Goal: Transaction & Acquisition: Subscribe to service/newsletter

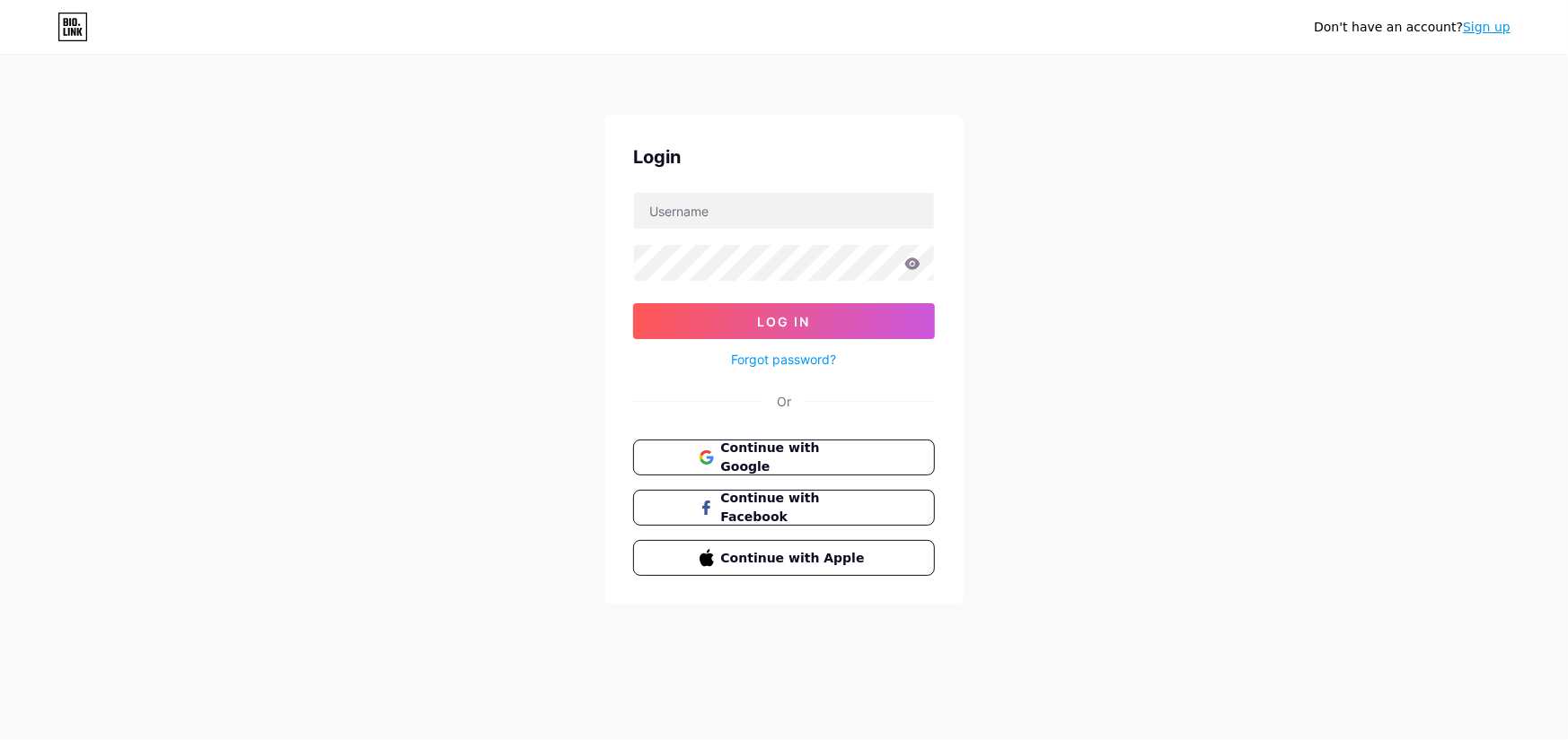
click at [1476, 34] on link "Sign up" at bounding box center [1486, 28] width 48 height 15
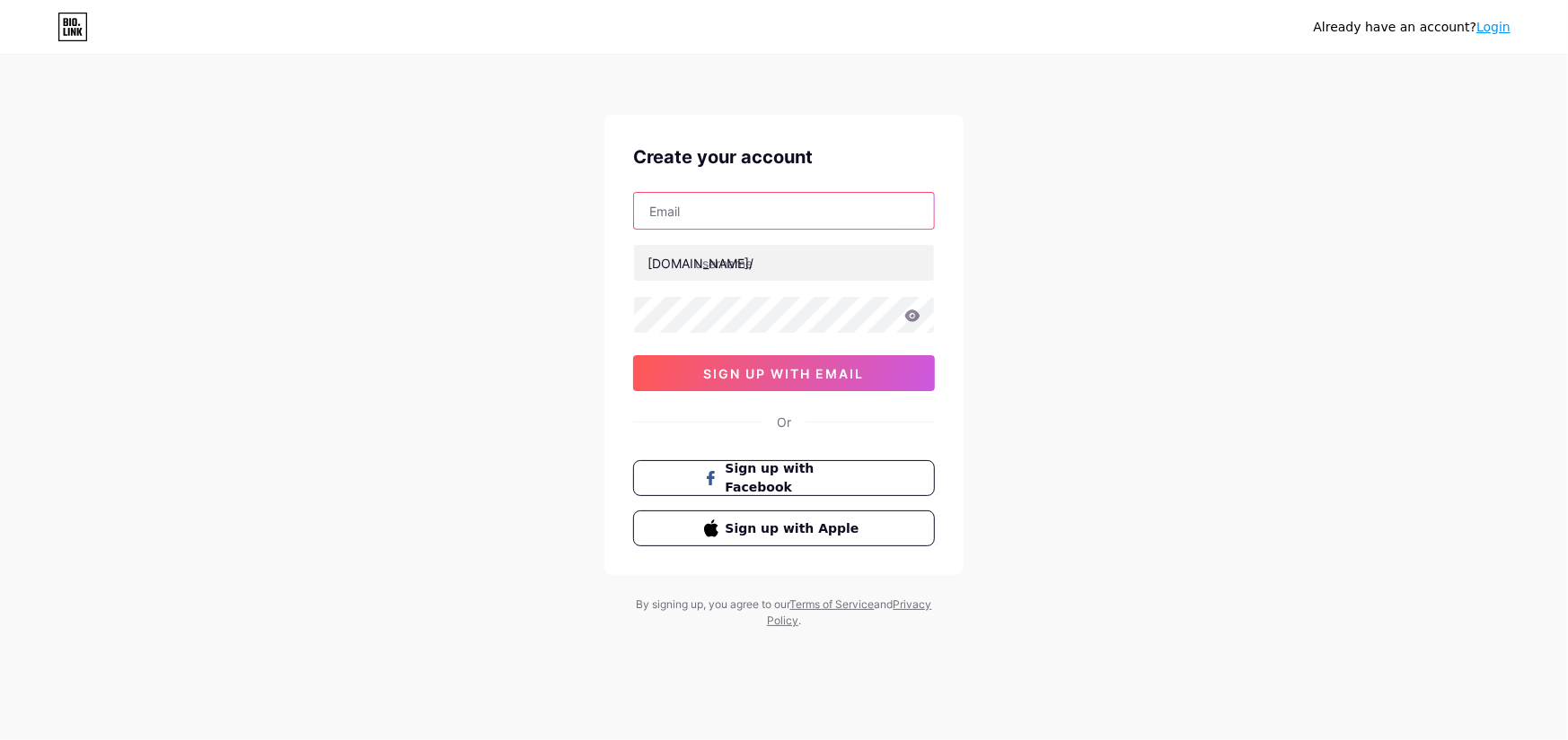
click at [784, 222] on input "text" at bounding box center [784, 210] width 299 height 36
paste input "[EMAIL_ADDRESS][DOMAIN_NAME]"
type input "[EMAIL_ADDRESS][DOMAIN_NAME]"
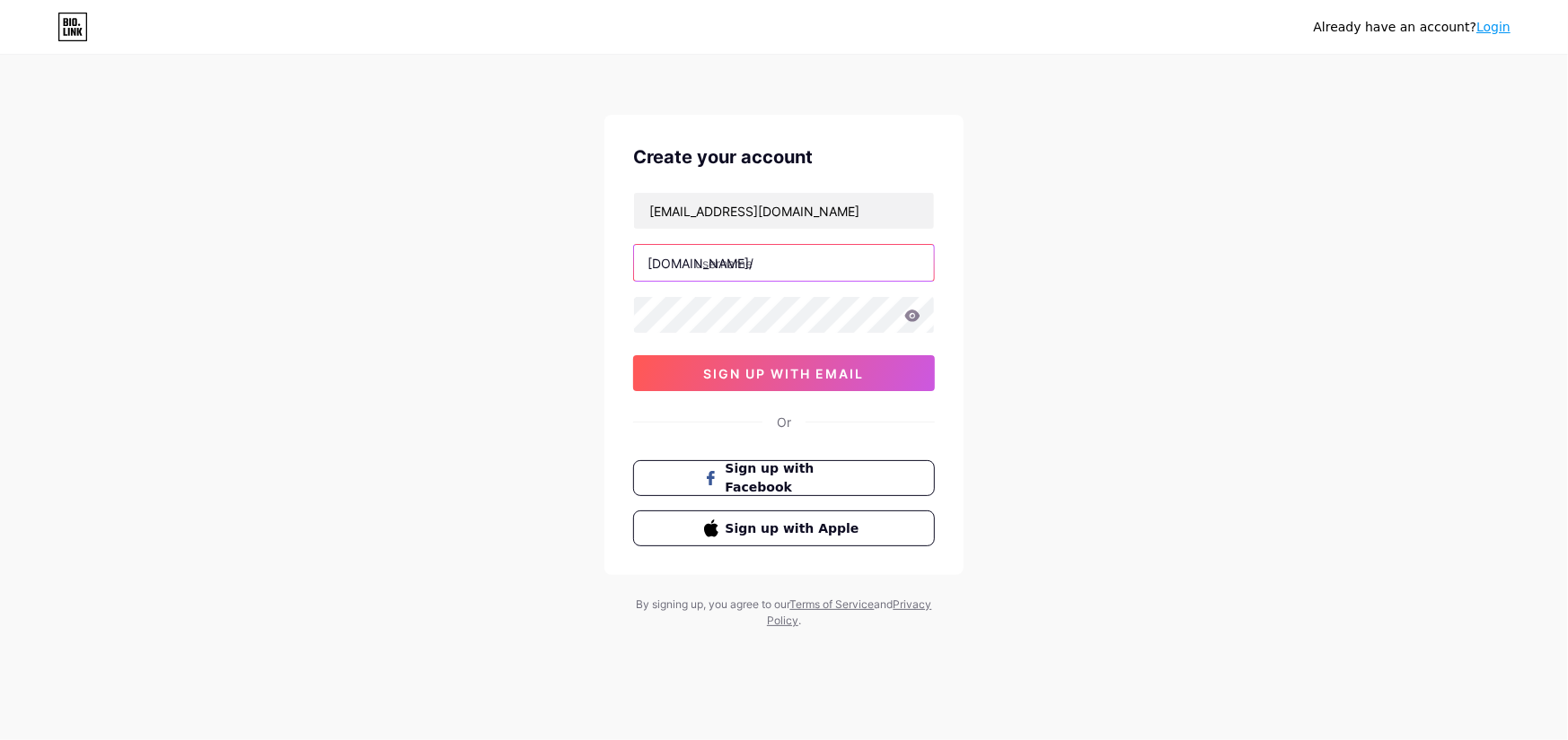
click at [754, 264] on input "text" at bounding box center [784, 263] width 299 height 36
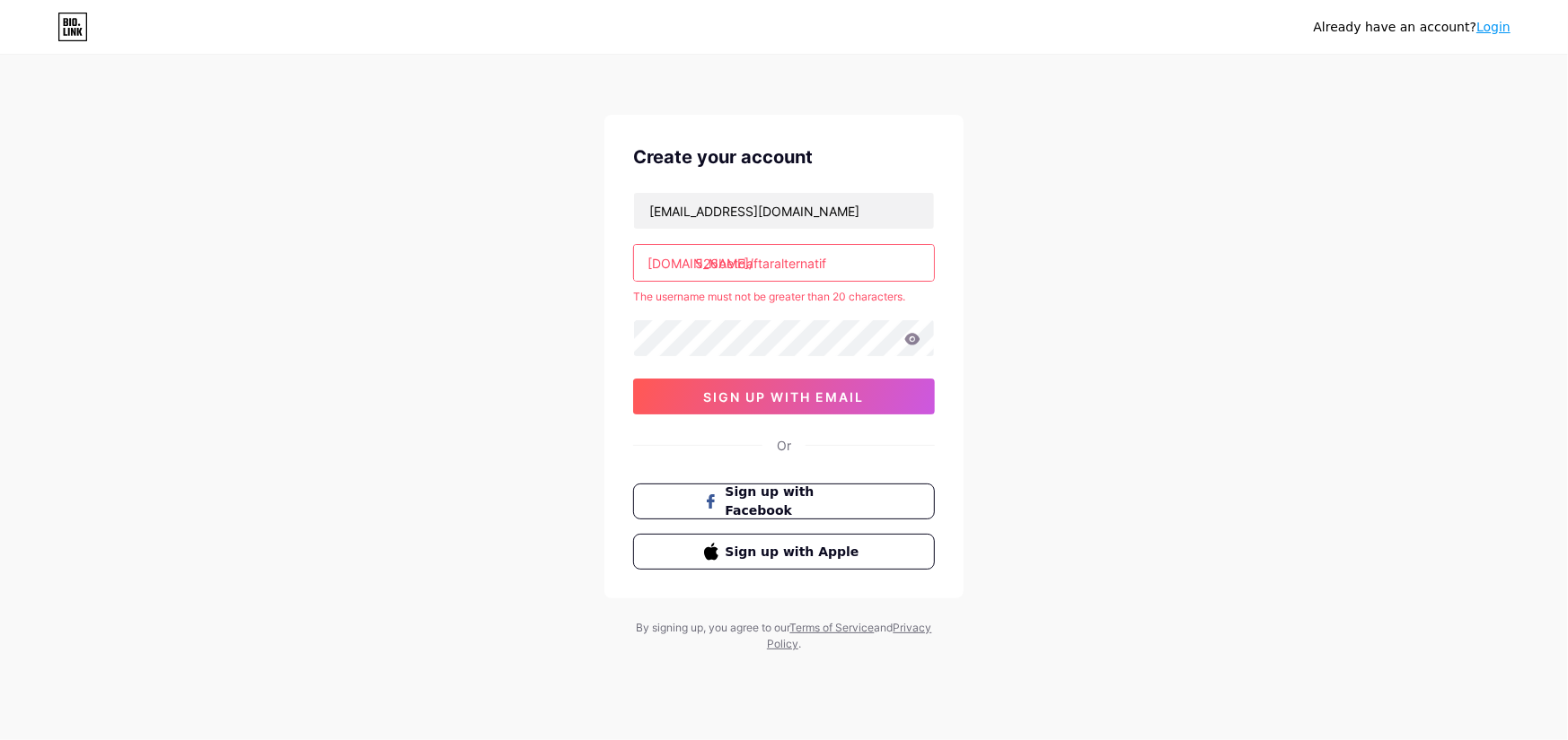
drag, startPoint x: 834, startPoint y: 263, endPoint x: 739, endPoint y: 272, distance: 95.4
click at [739, 272] on input "526betdaftaralternatif" at bounding box center [784, 263] width 299 height 36
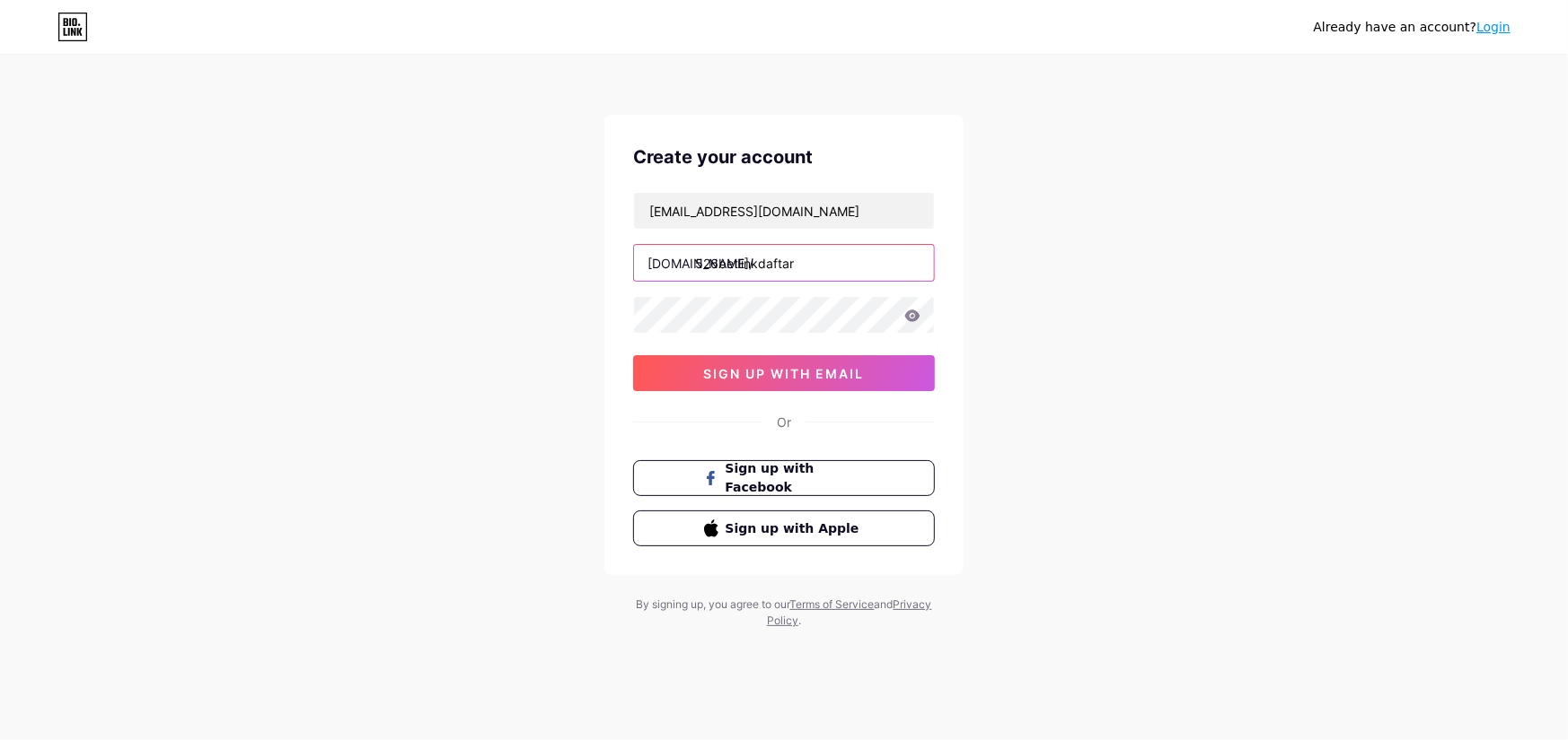
type input "526betlinkdaftar"
click at [914, 315] on icon at bounding box center [912, 315] width 16 height 12
click at [919, 315] on icon at bounding box center [912, 315] width 16 height 12
click at [904, 315] on icon at bounding box center [912, 316] width 17 height 13
click at [913, 314] on div at bounding box center [784, 315] width 301 height 38
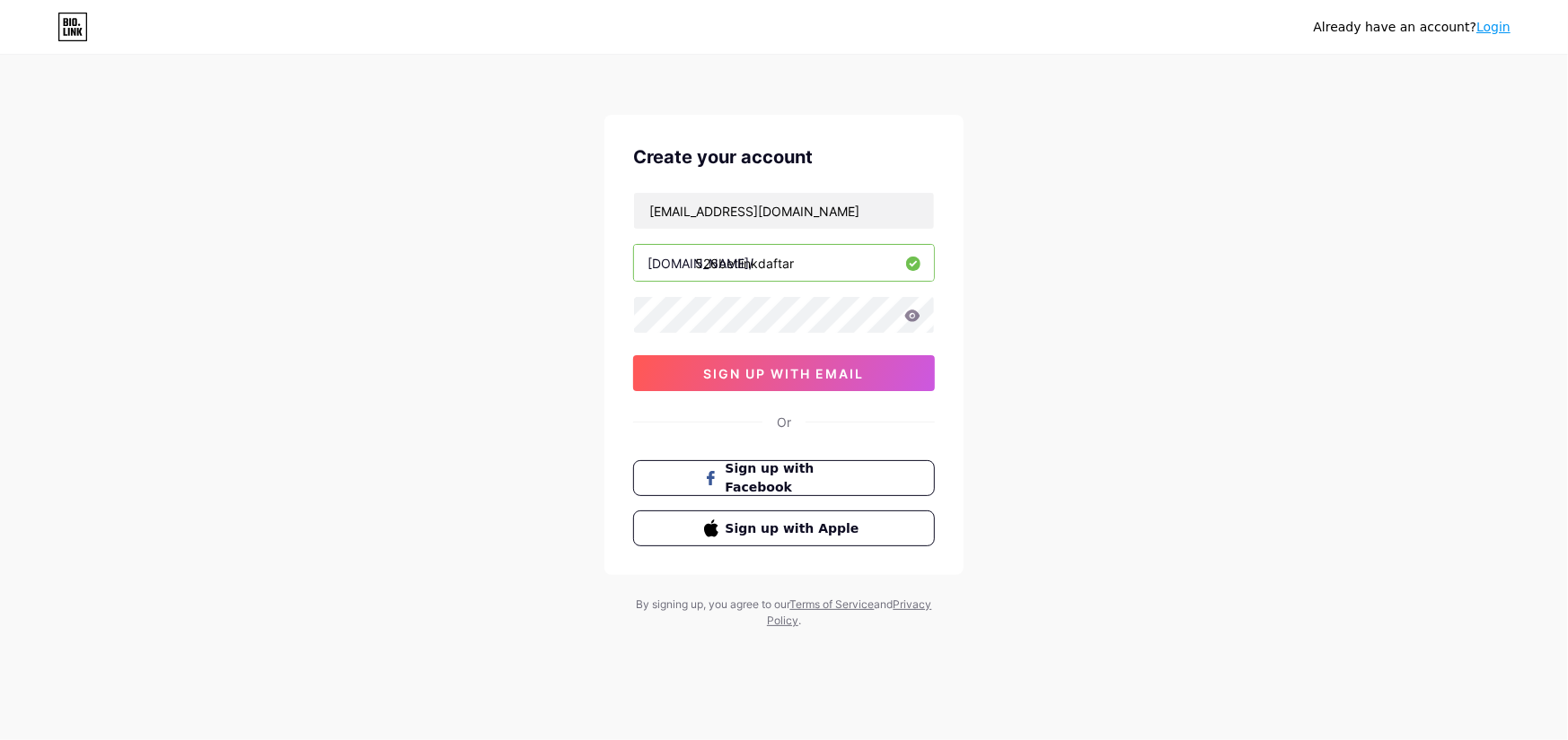
click at [912, 314] on icon at bounding box center [912, 315] width 16 height 12
click at [905, 310] on icon at bounding box center [912, 316] width 17 height 13
click at [807, 375] on span "sign up with email" at bounding box center [784, 374] width 161 height 16
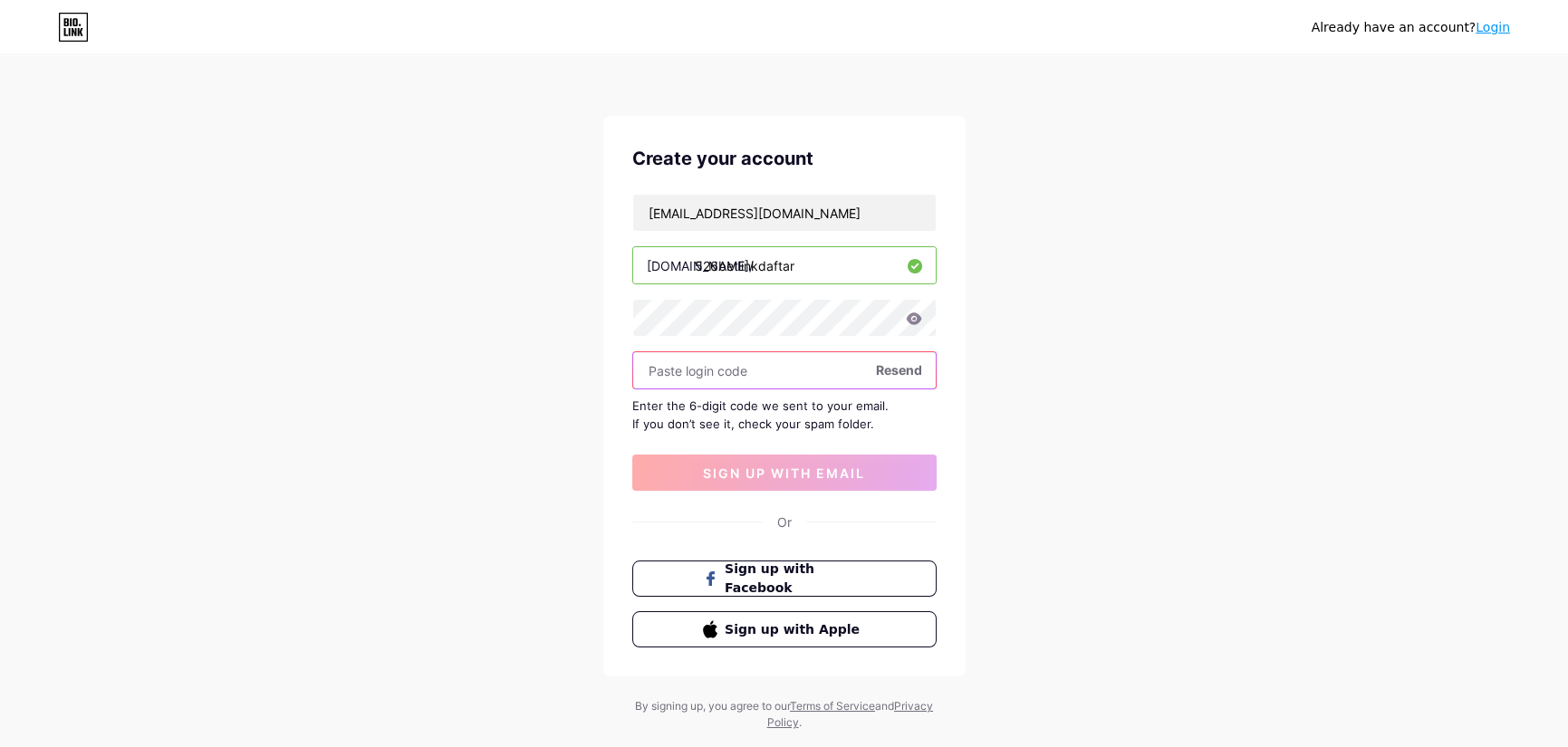
paste input "401536"
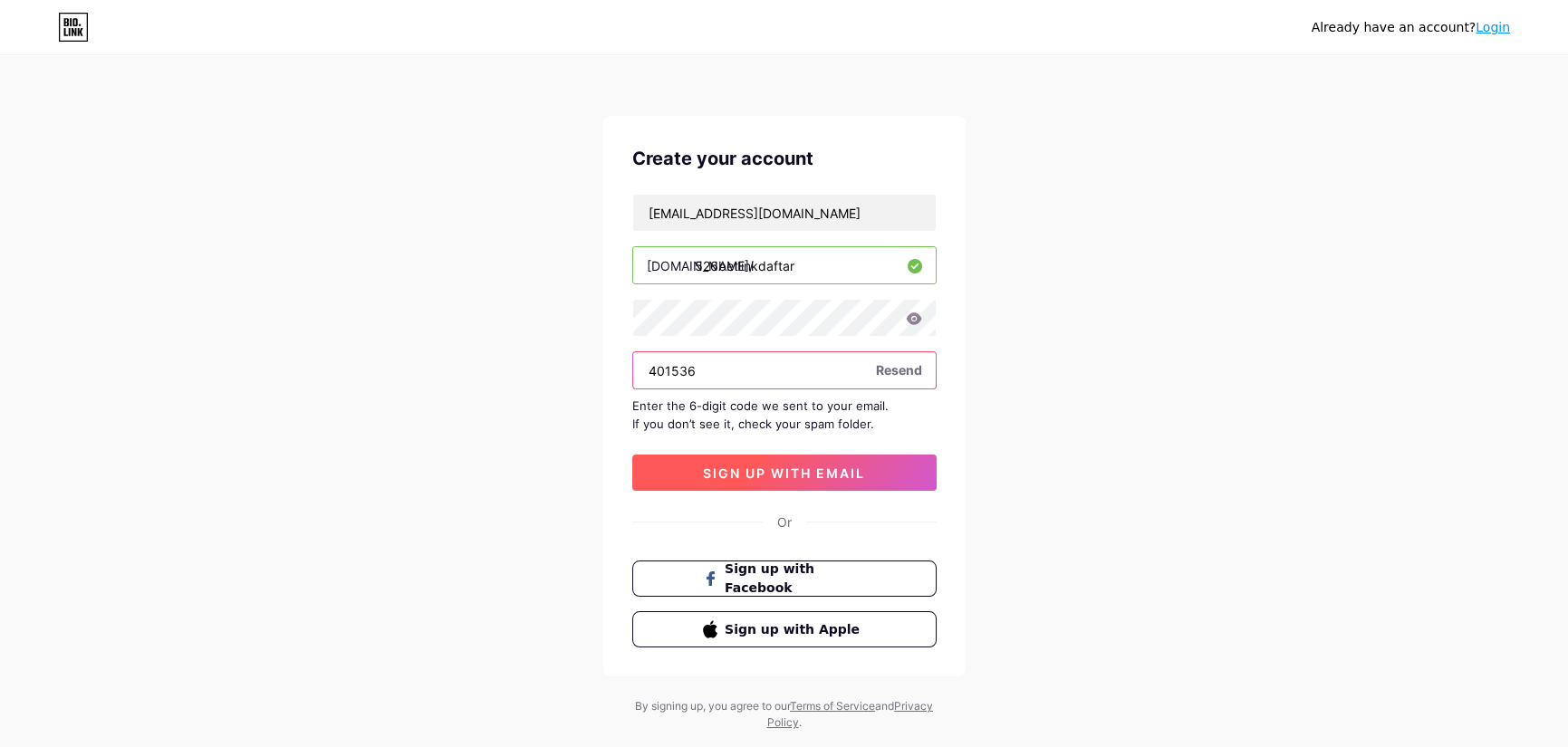
type input "401536"
click at [813, 468] on span "sign up with email" at bounding box center [784, 473] width 162 height 16
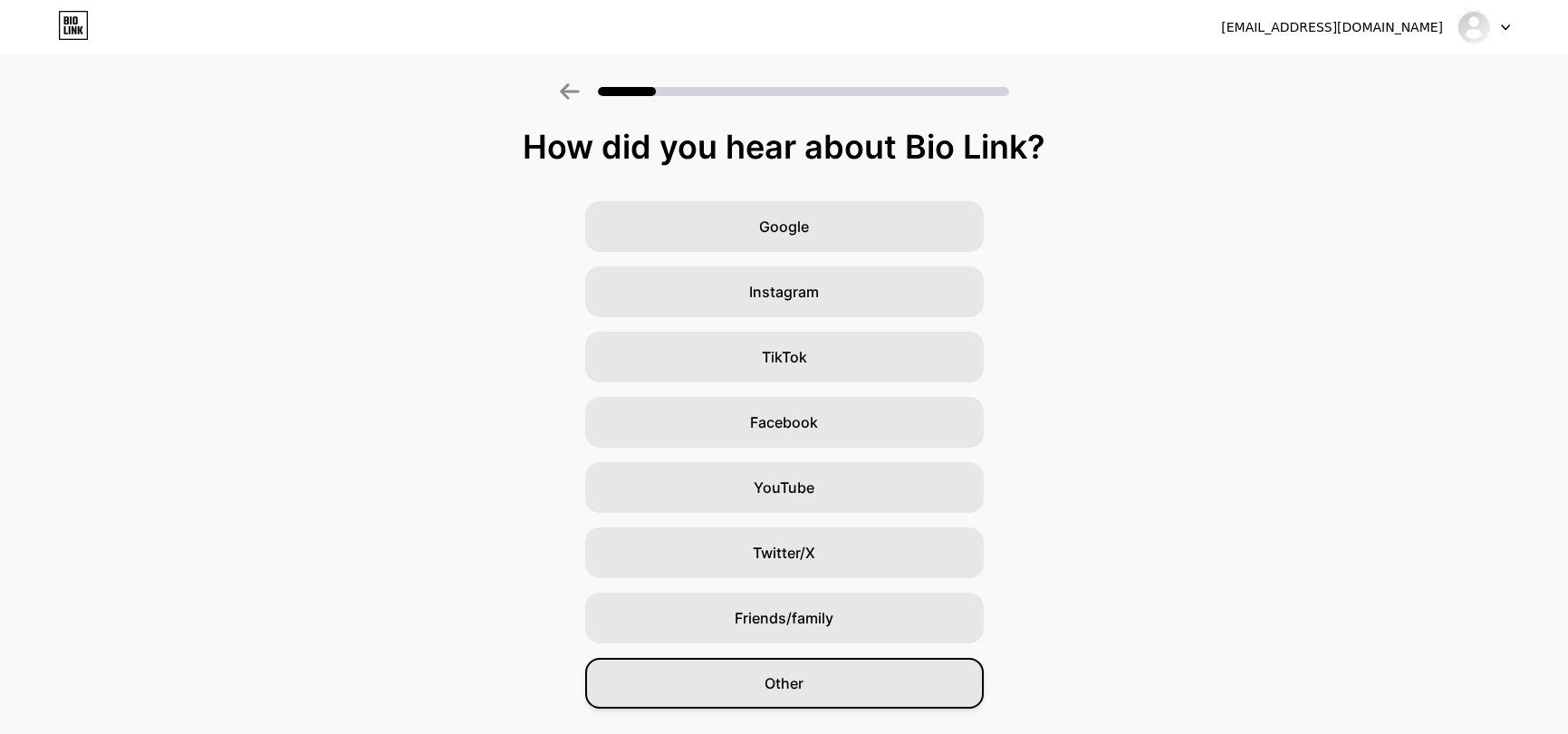
click at [787, 687] on span "Other" at bounding box center [784, 682] width 39 height 21
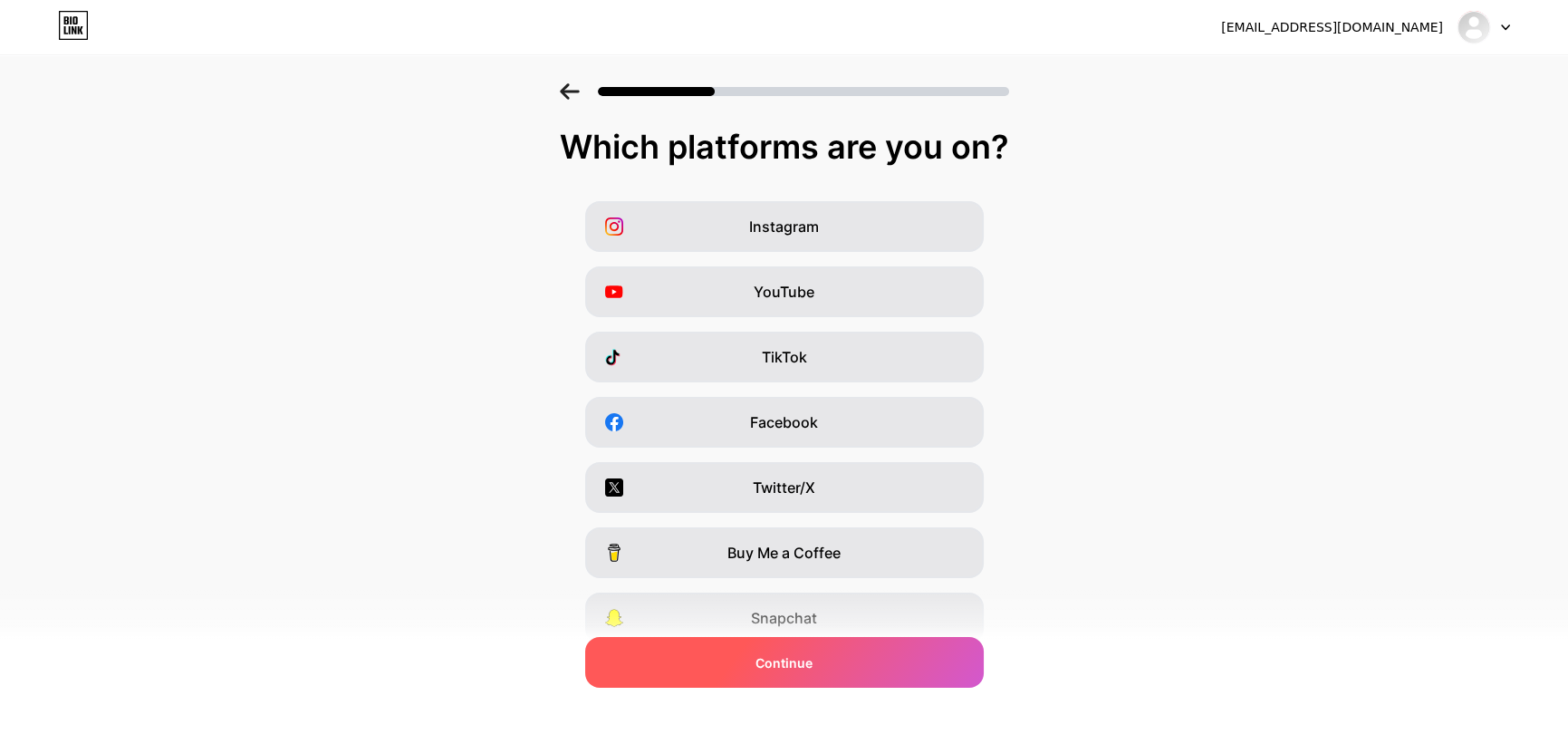
click at [796, 665] on span "Continue" at bounding box center [784, 663] width 57 height 19
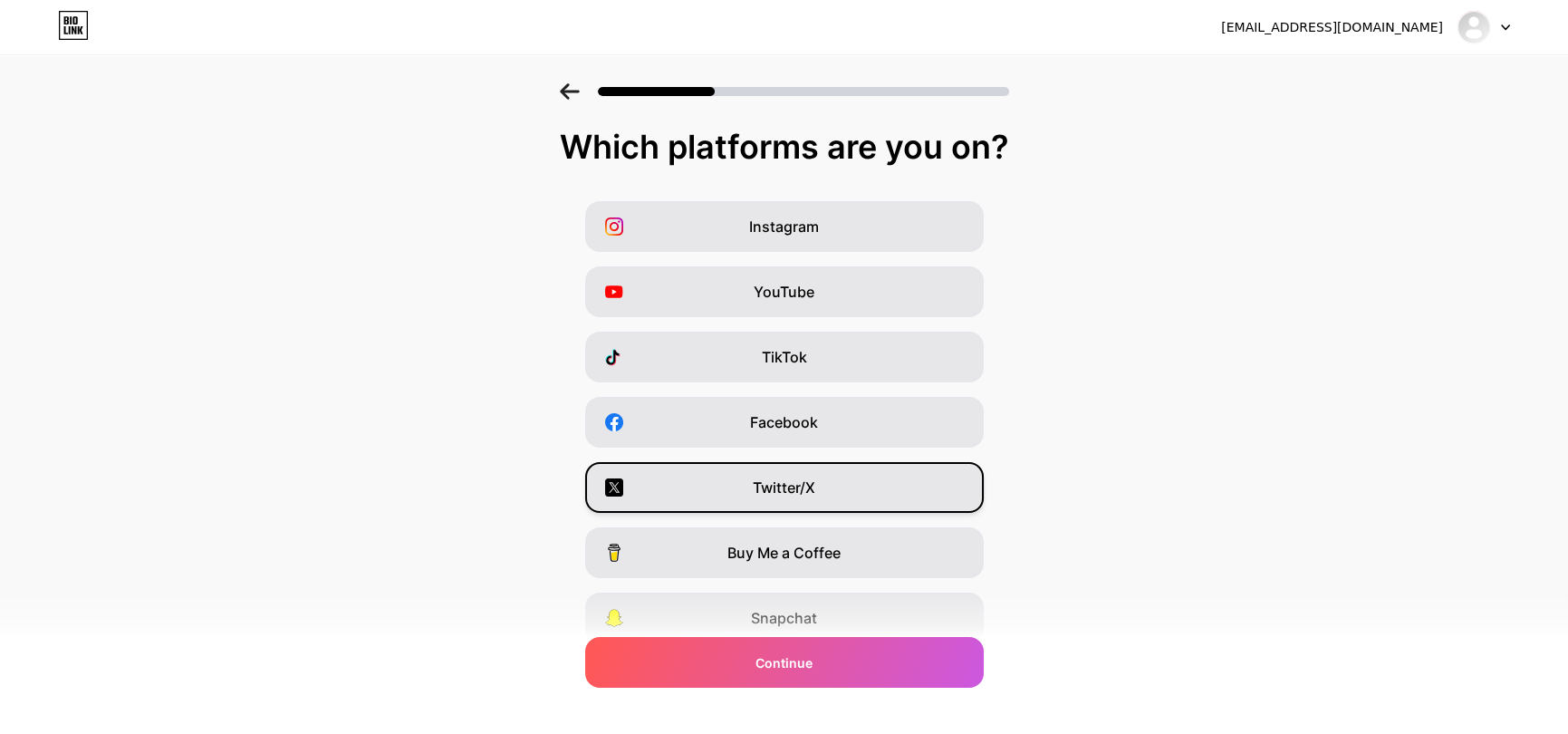
scroll to position [137, 0]
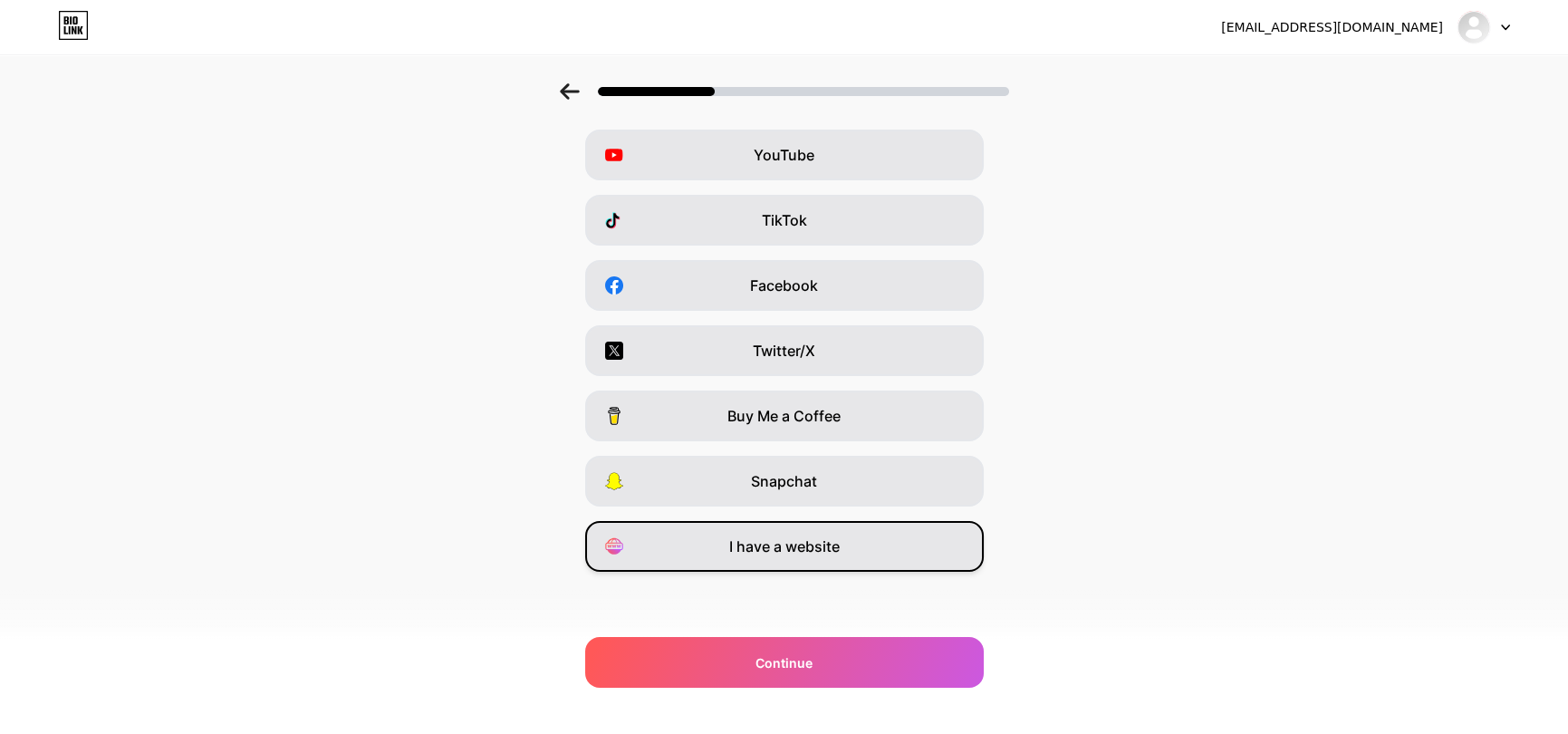
click at [820, 550] on span "I have a website" at bounding box center [784, 546] width 110 height 21
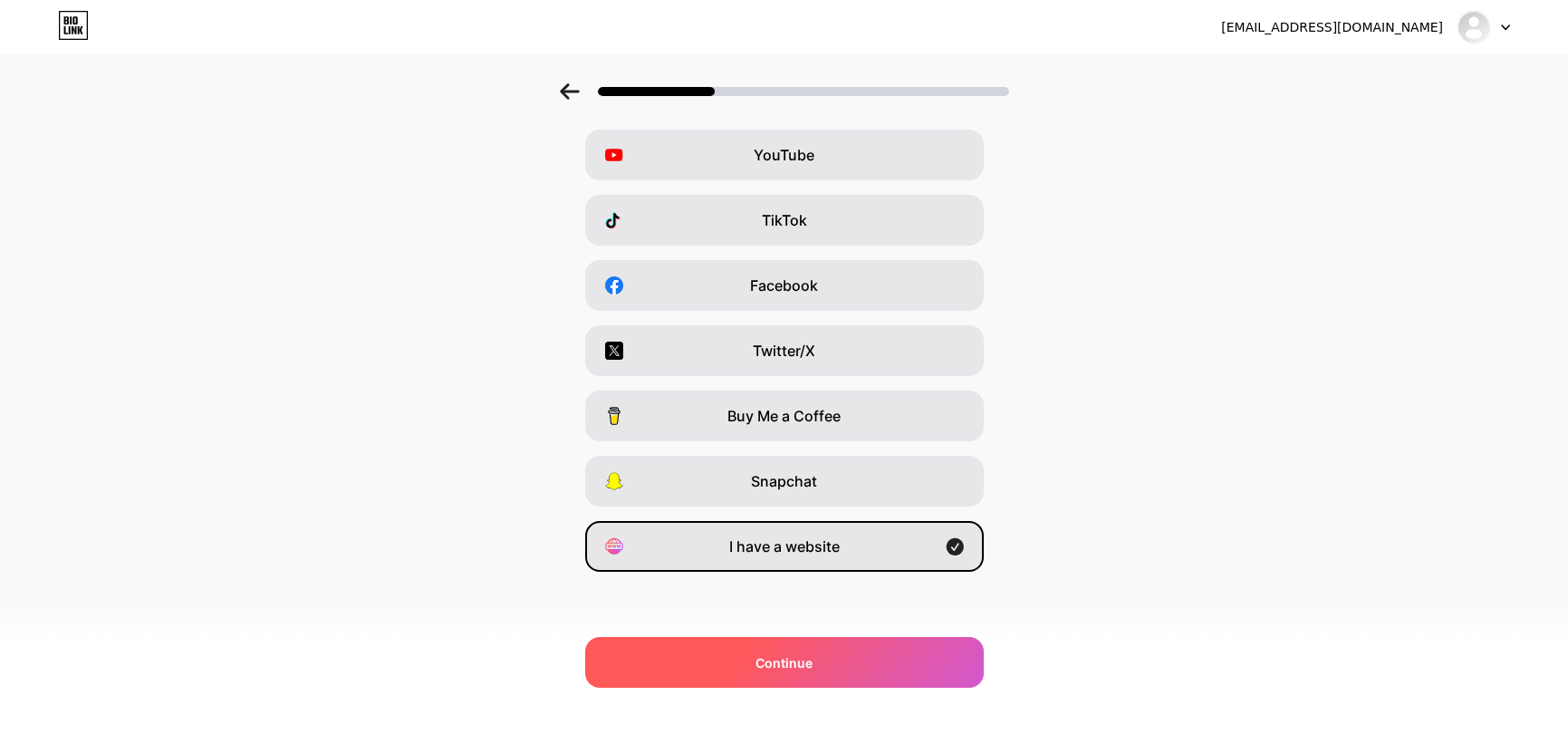
click at [812, 661] on span "Continue" at bounding box center [784, 663] width 57 height 19
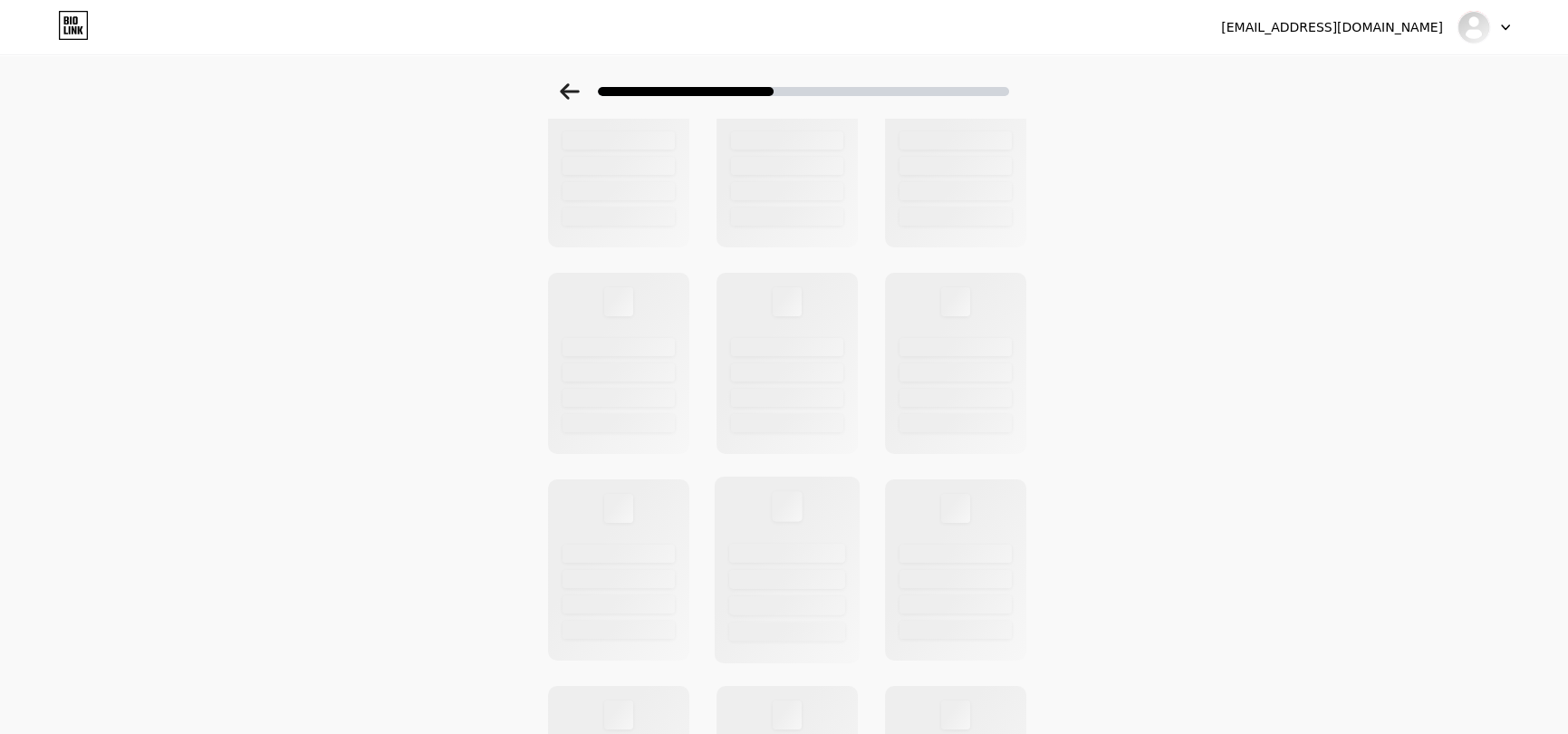
scroll to position [0, 0]
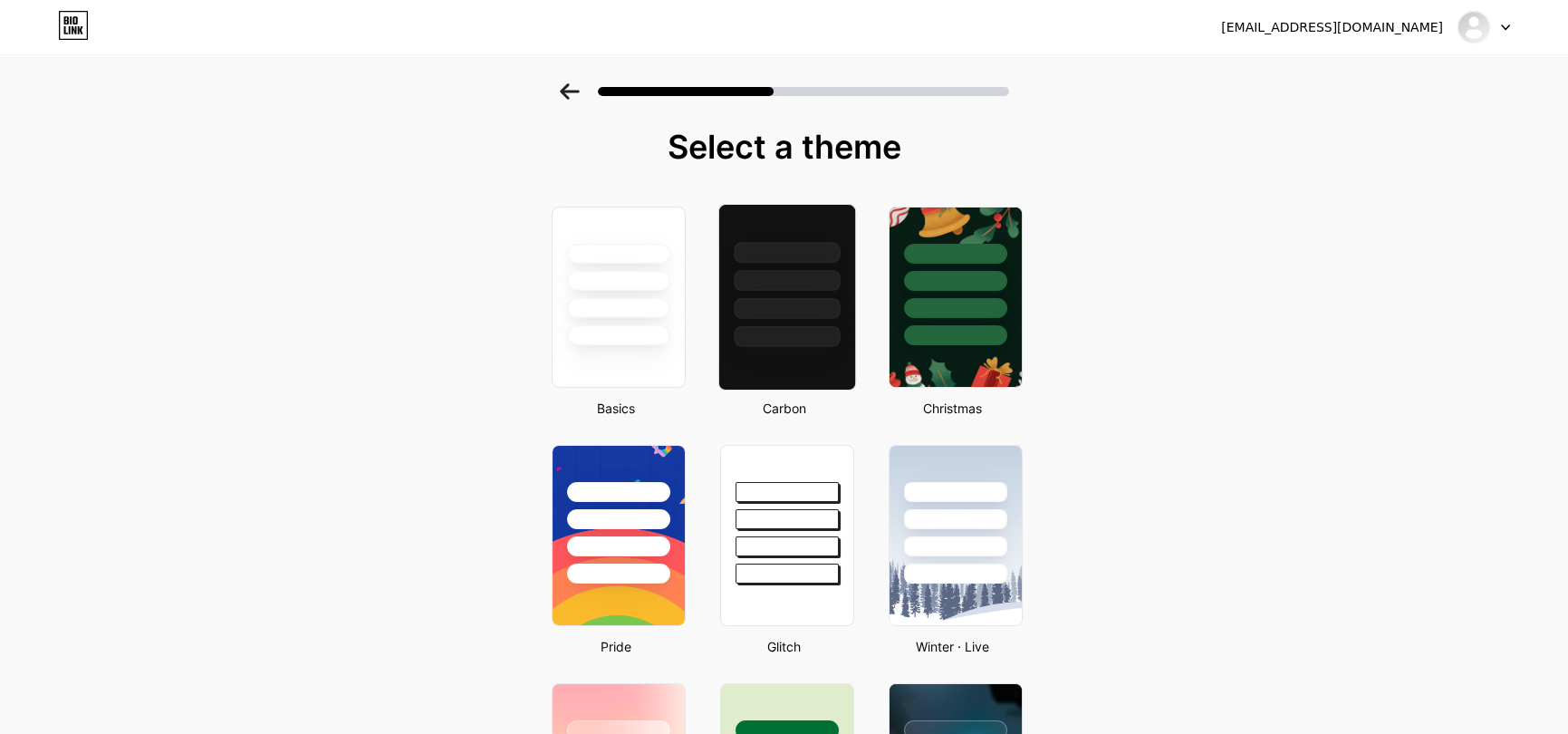
click at [802, 334] on div at bounding box center [787, 336] width 106 height 20
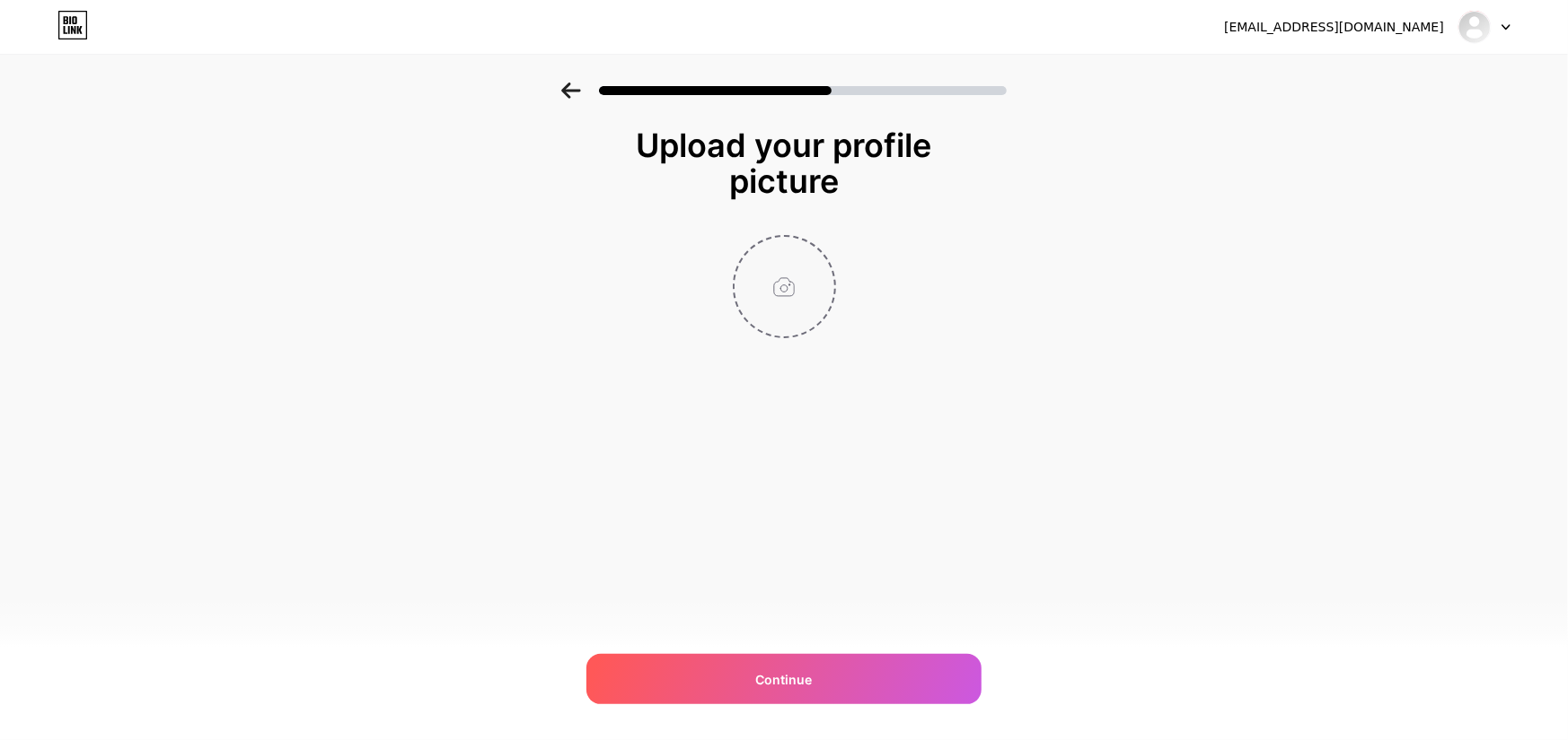
click at [804, 328] on input "file" at bounding box center [784, 286] width 100 height 100
type input "C:\fakepath\GJL Ads (4).png"
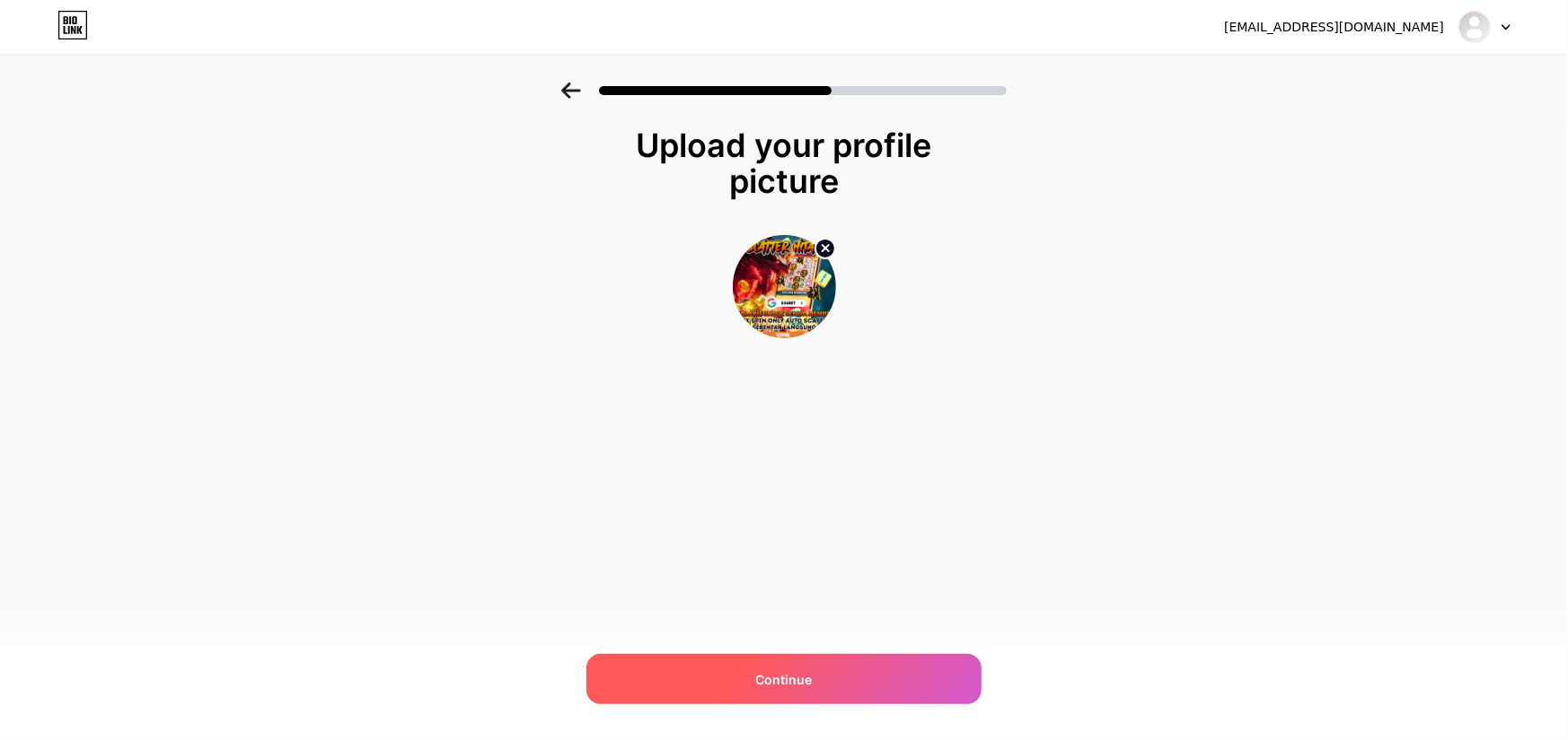
click at [823, 667] on div "Continue" at bounding box center [784, 679] width 395 height 50
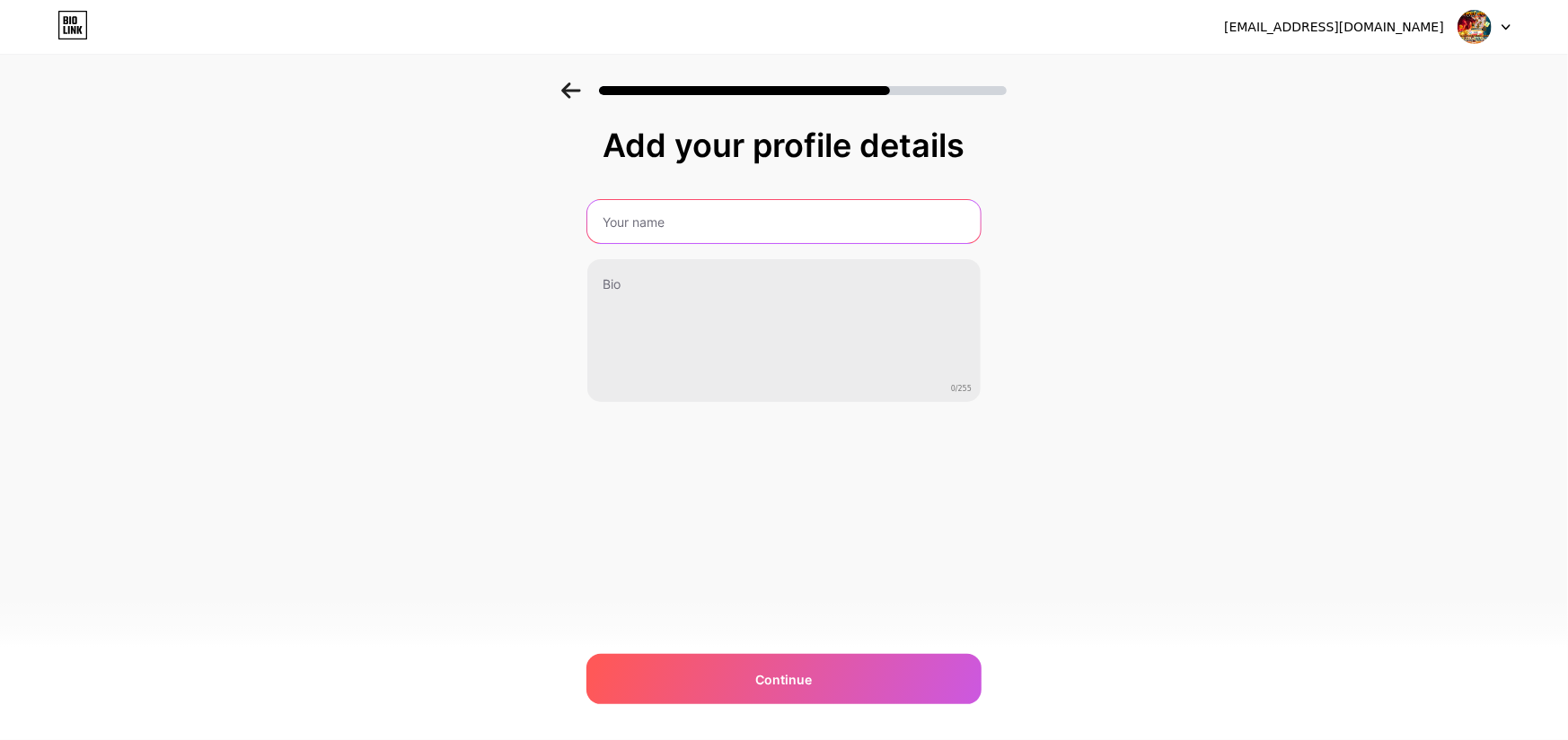
click at [700, 215] on input "text" at bounding box center [784, 221] width 393 height 43
type input "5"
type input "s"
type input "Situs Alternatif RTP 526bet"
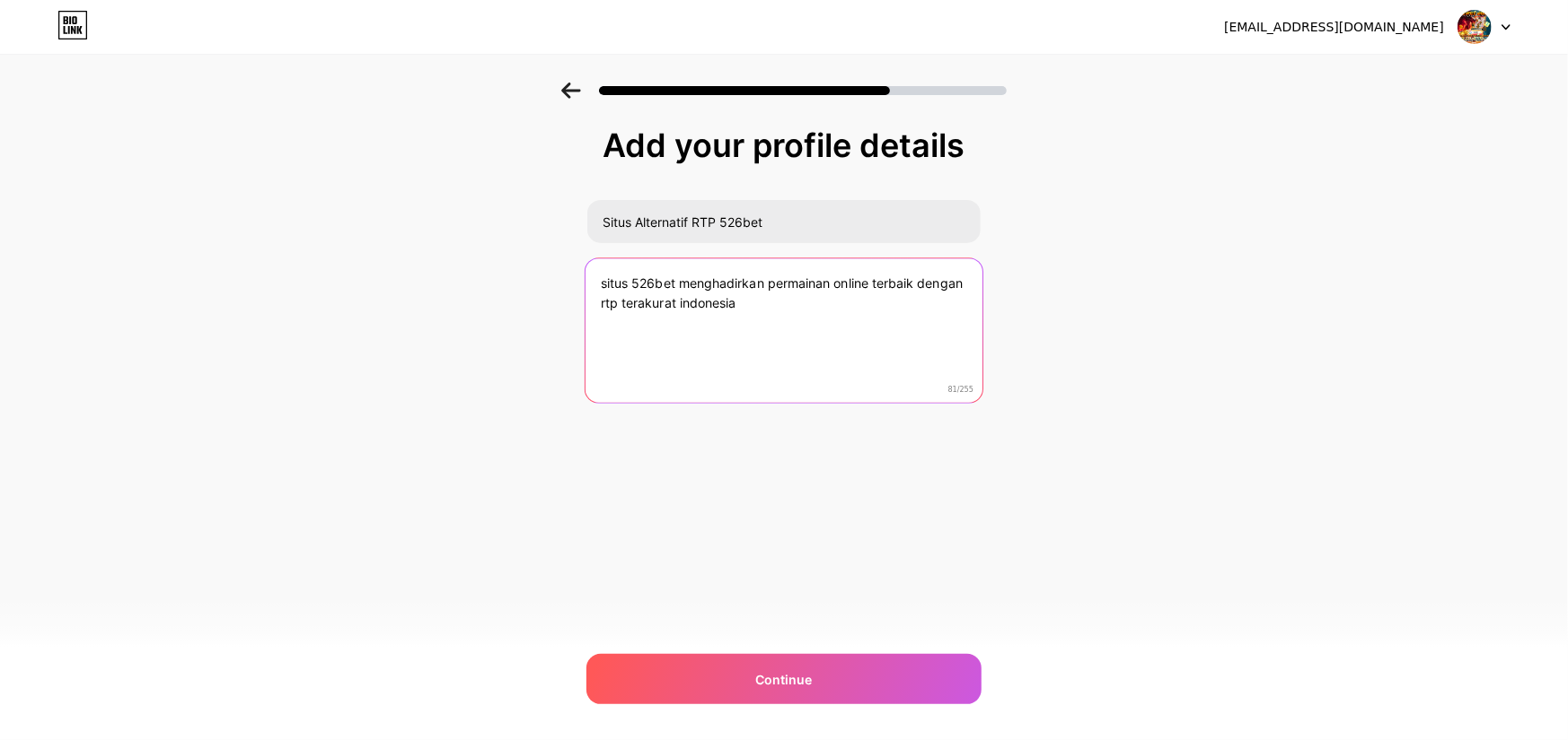
type textarea "situs 526bet menghadirkan permainan online terbaik dengan rtp terakurat indones…"
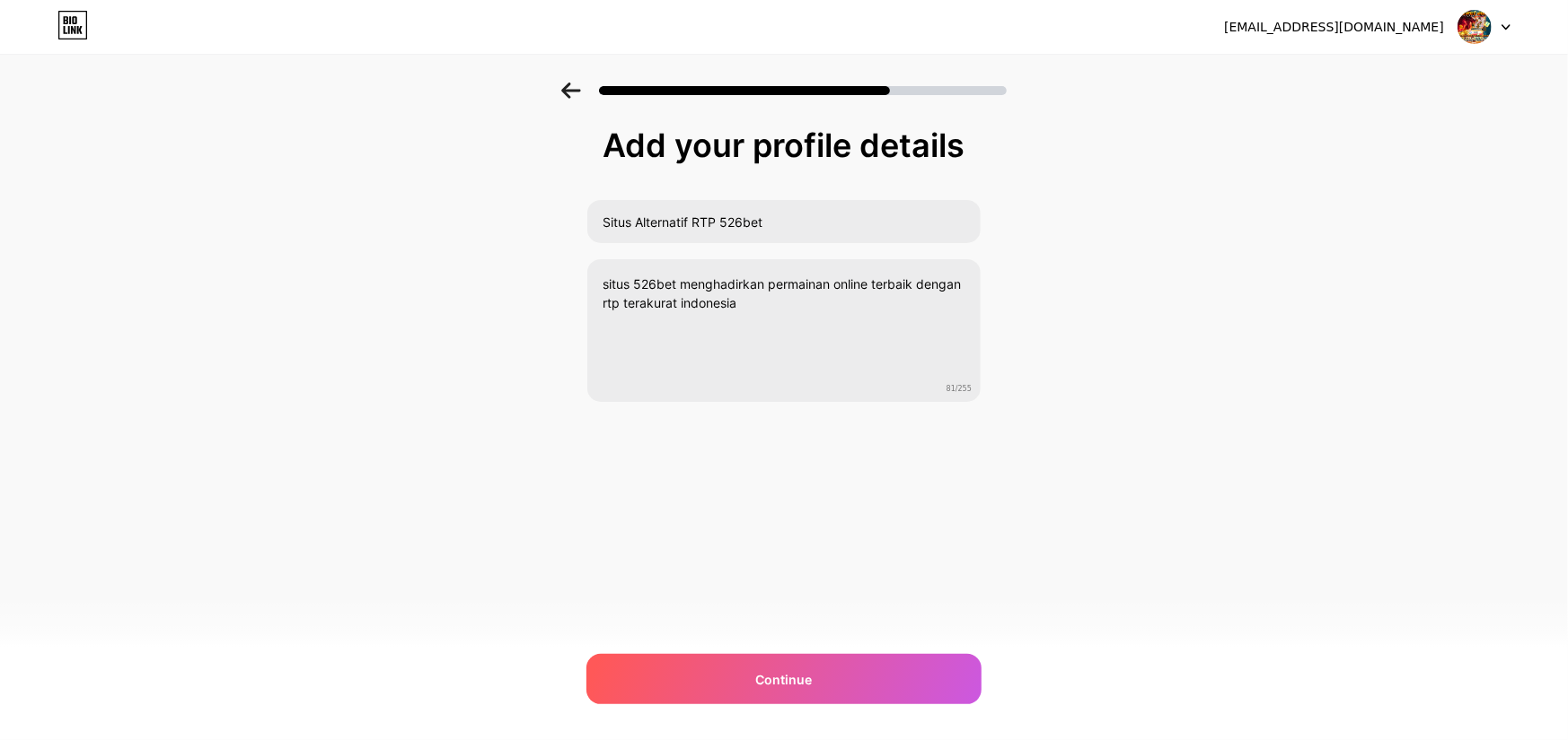
click at [803, 645] on div "[EMAIL_ADDRESS][DOMAIN_NAME] Logout Link Copied Add your profile details Situs …" at bounding box center [784, 370] width 1568 height 740
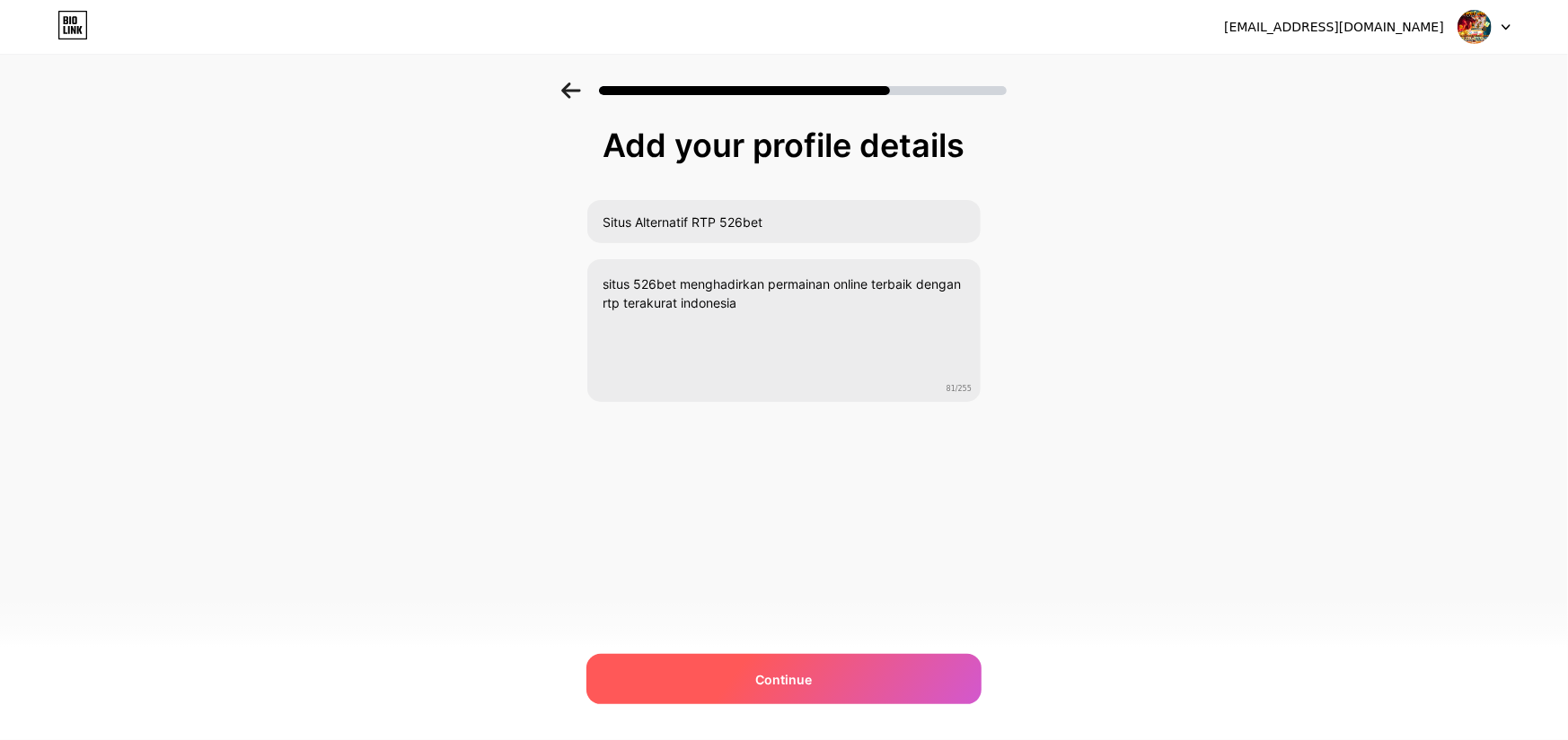
click at [802, 664] on div "Continue" at bounding box center [784, 679] width 395 height 50
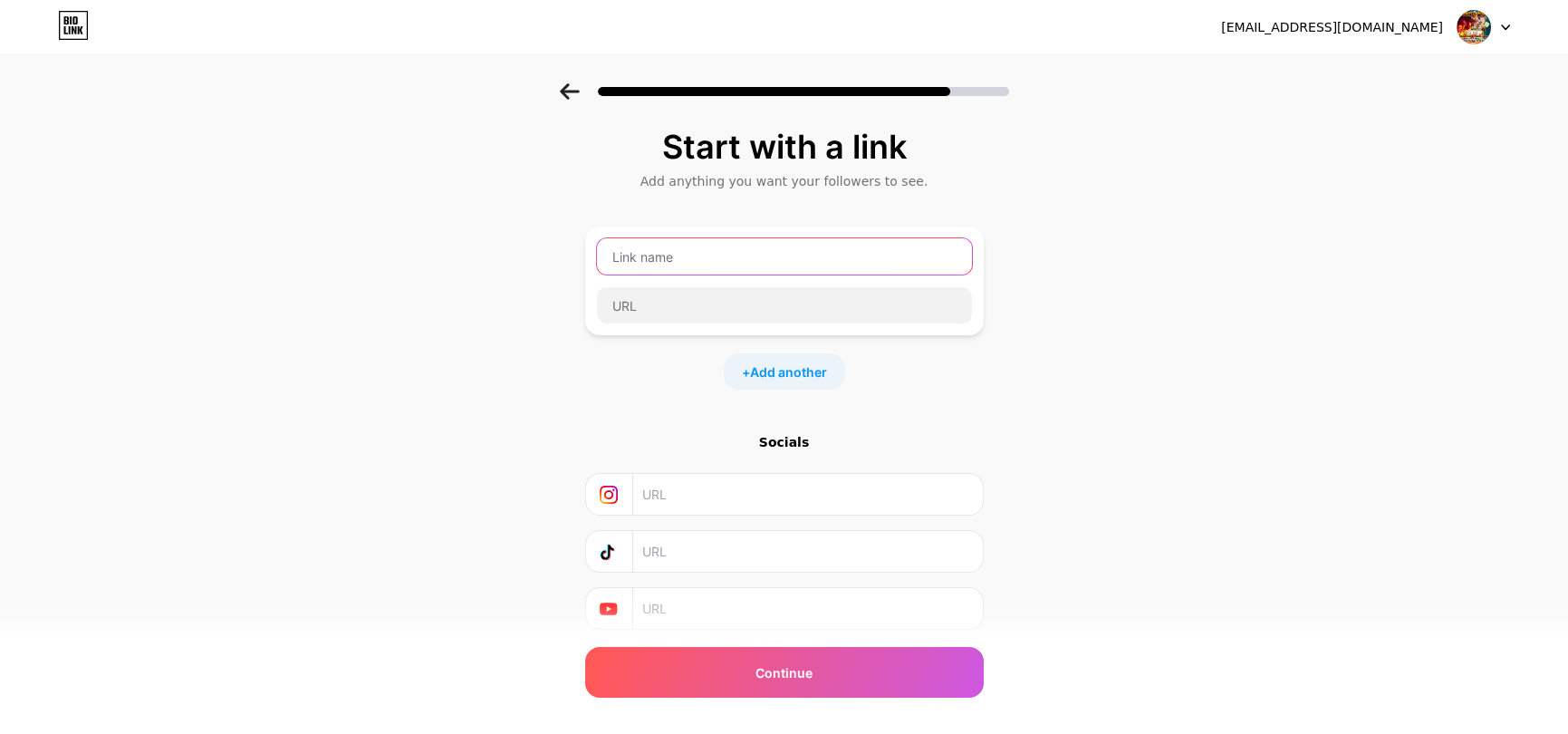
click at [724, 259] on input "text" at bounding box center [784, 256] width 375 height 36
type input "Link Daftar 526BET"
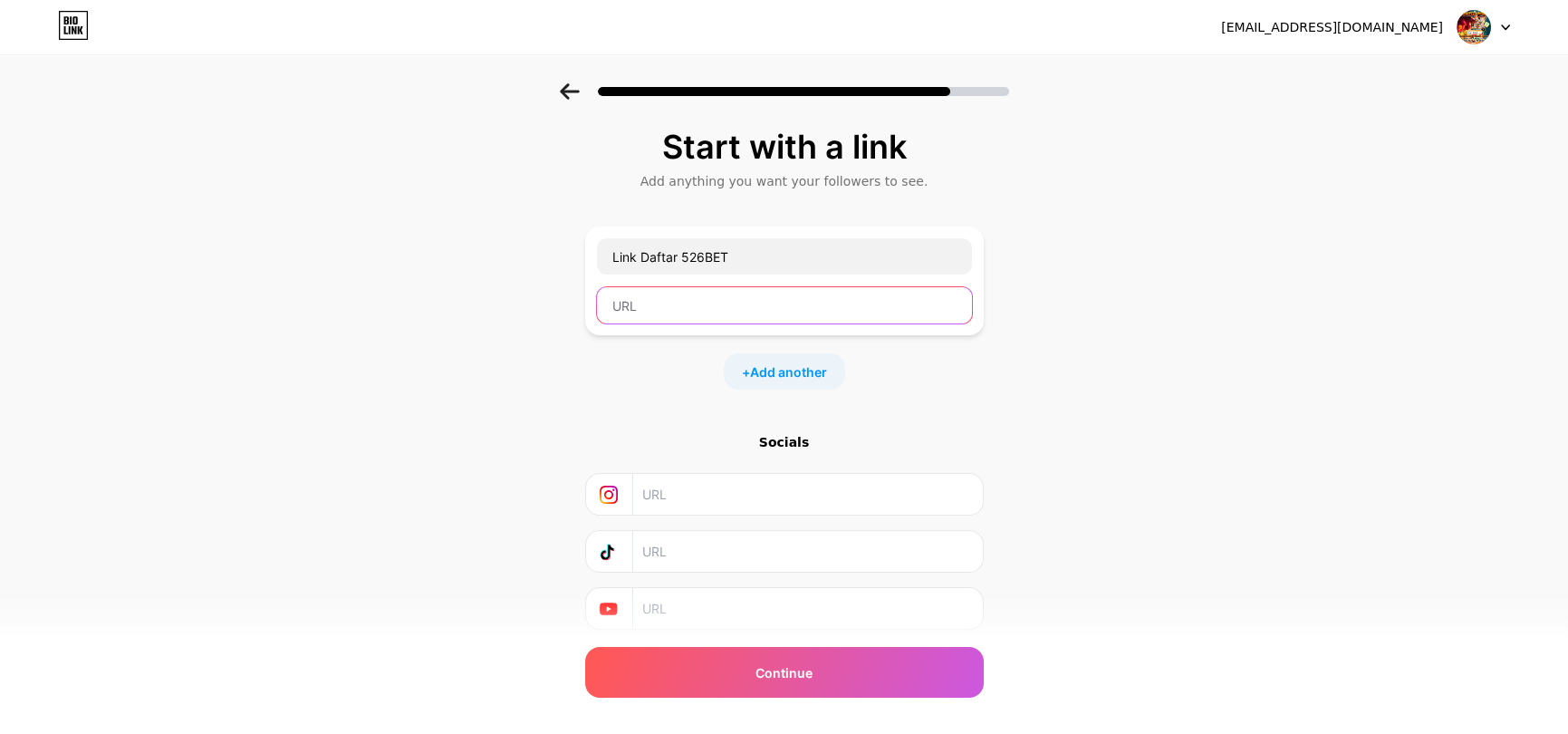
click at [712, 288] on input "text" at bounding box center [784, 305] width 375 height 36
paste input "[URL][DOMAIN_NAME]"
type input "[URL][DOMAIN_NAME]"
click at [770, 366] on span "Add another" at bounding box center [788, 372] width 77 height 19
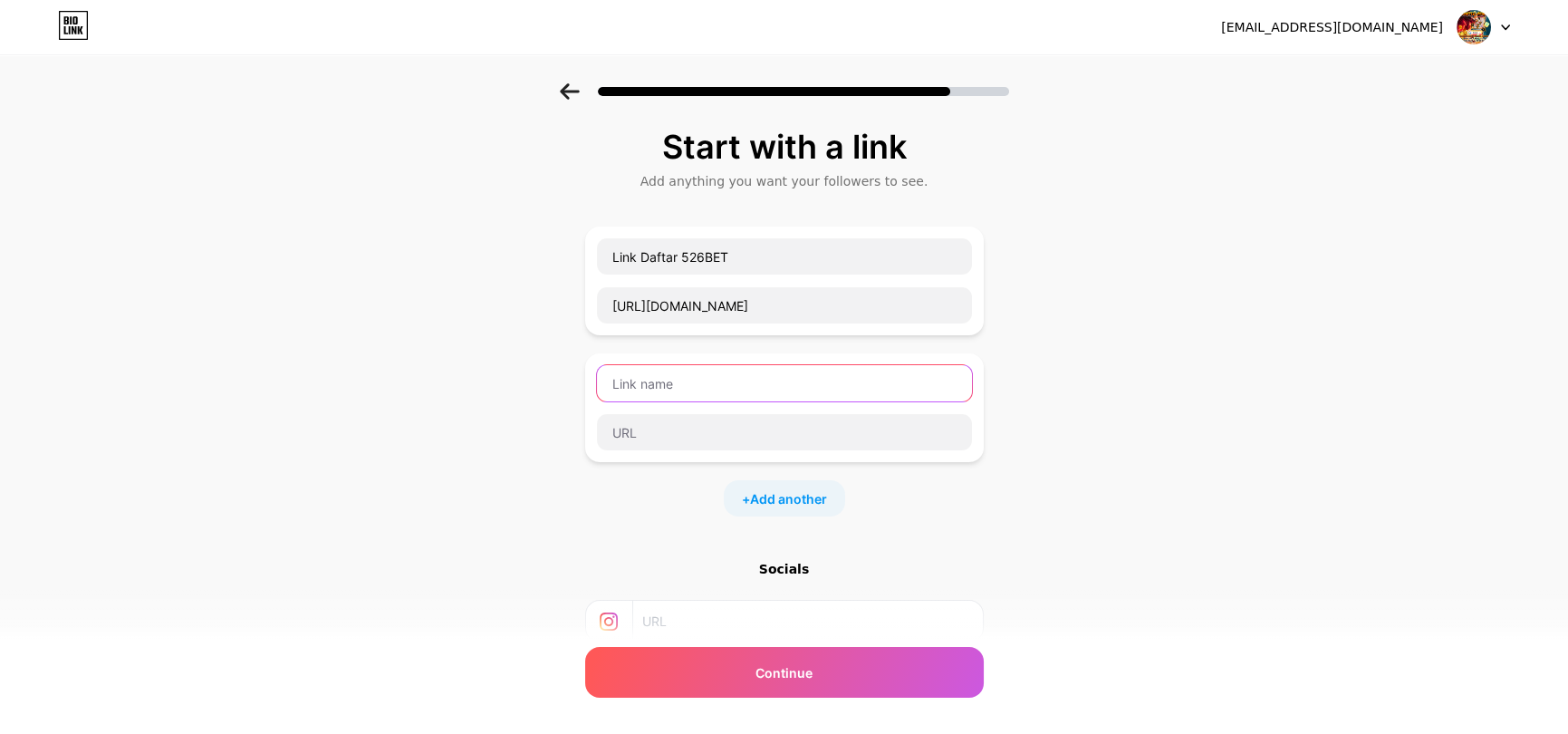
click at [752, 365] on input "text" at bounding box center [784, 383] width 375 height 36
type input "Link Login 526BET"
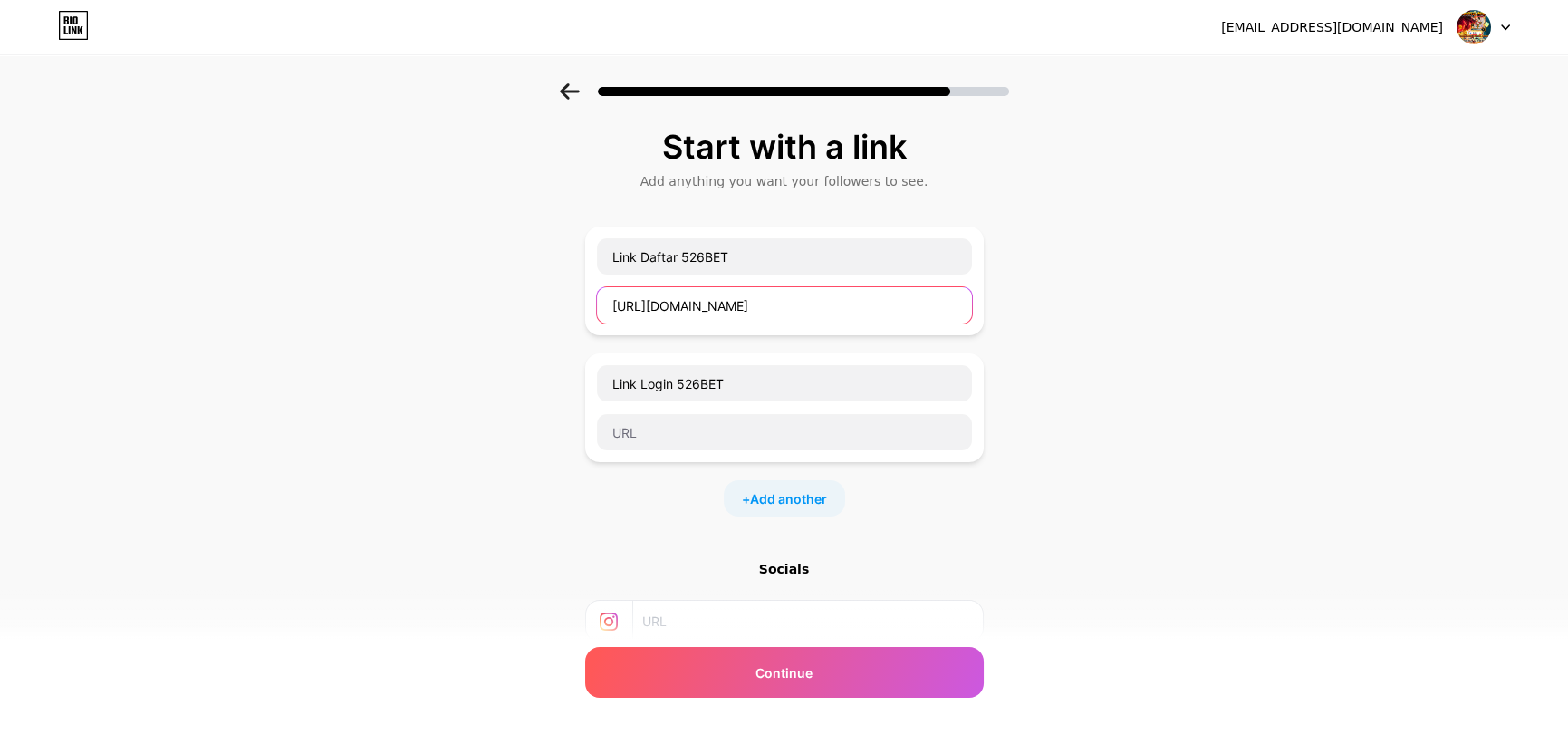
click at [935, 299] on input "[URL][DOMAIN_NAME]" at bounding box center [784, 305] width 375 height 36
click at [790, 424] on input "text" at bounding box center [784, 432] width 375 height 36
paste input "[URL][DOMAIN_NAME]"
type input "[URL][DOMAIN_NAME]"
click at [787, 489] on span "Add another" at bounding box center [788, 499] width 77 height 19
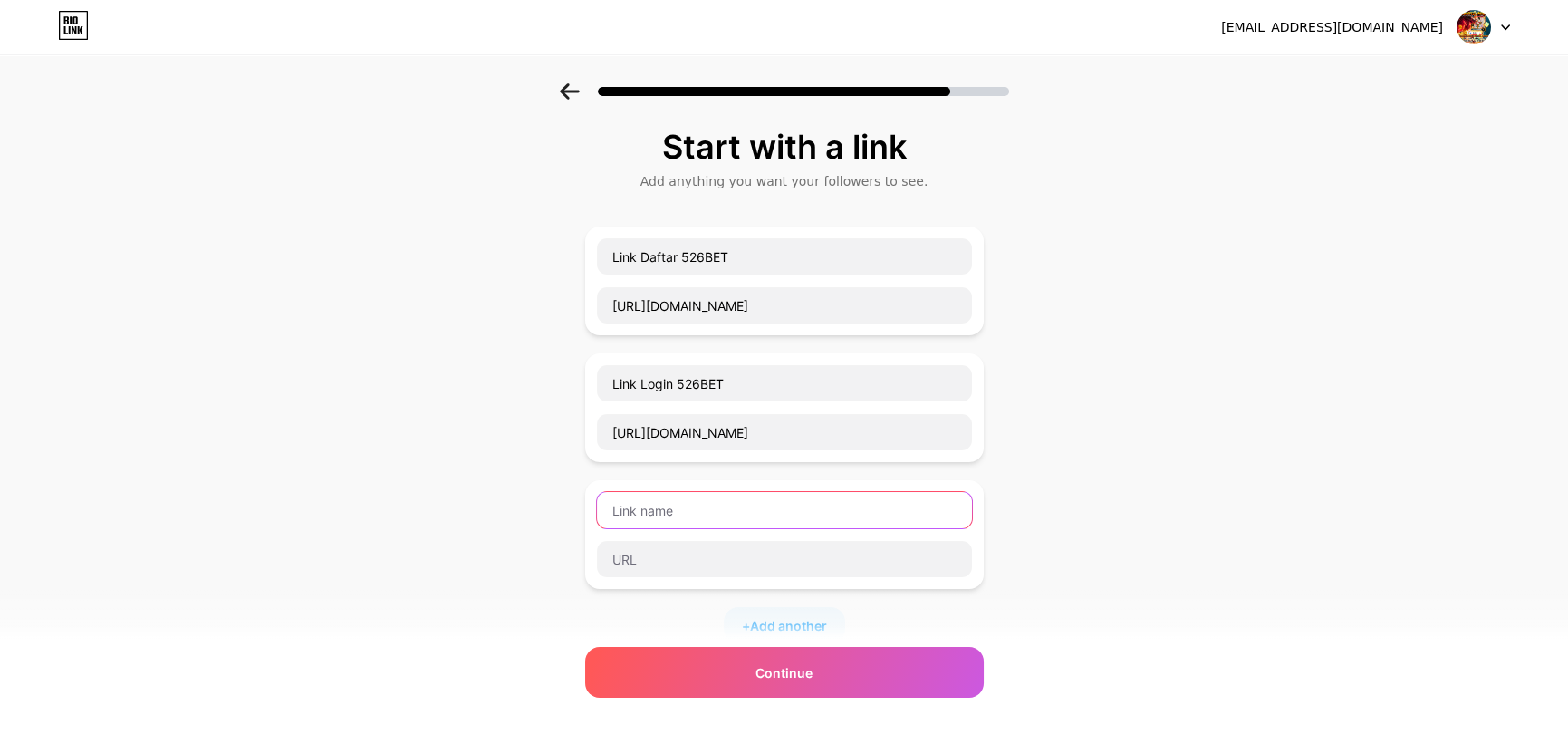
click at [738, 511] on input "text" at bounding box center [784, 510] width 375 height 36
type input "Link [DOMAIN_NAME] 526BET"
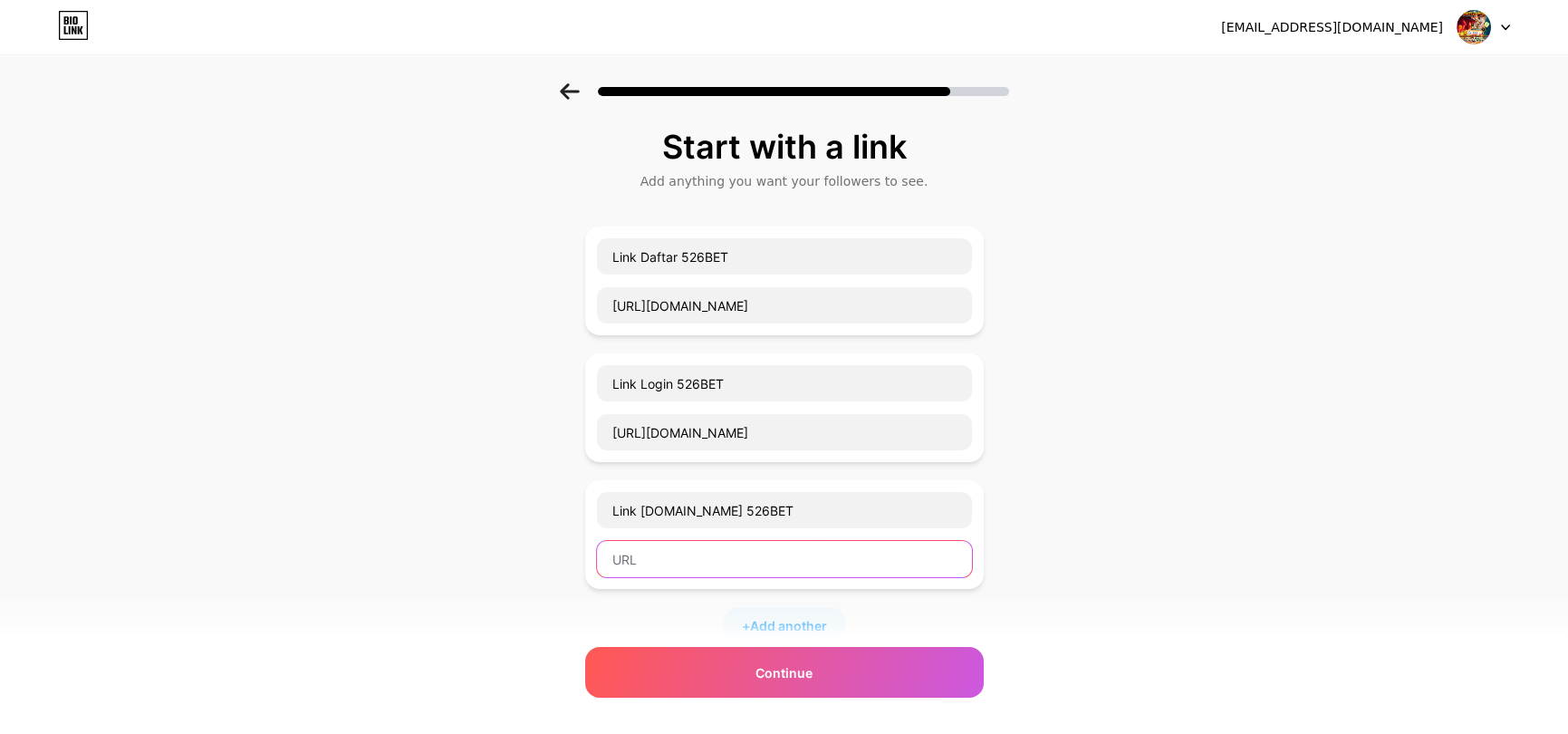
click at [700, 551] on input "text" at bounding box center [784, 559] width 375 height 36
paste input "[URL][DOMAIN_NAME]"
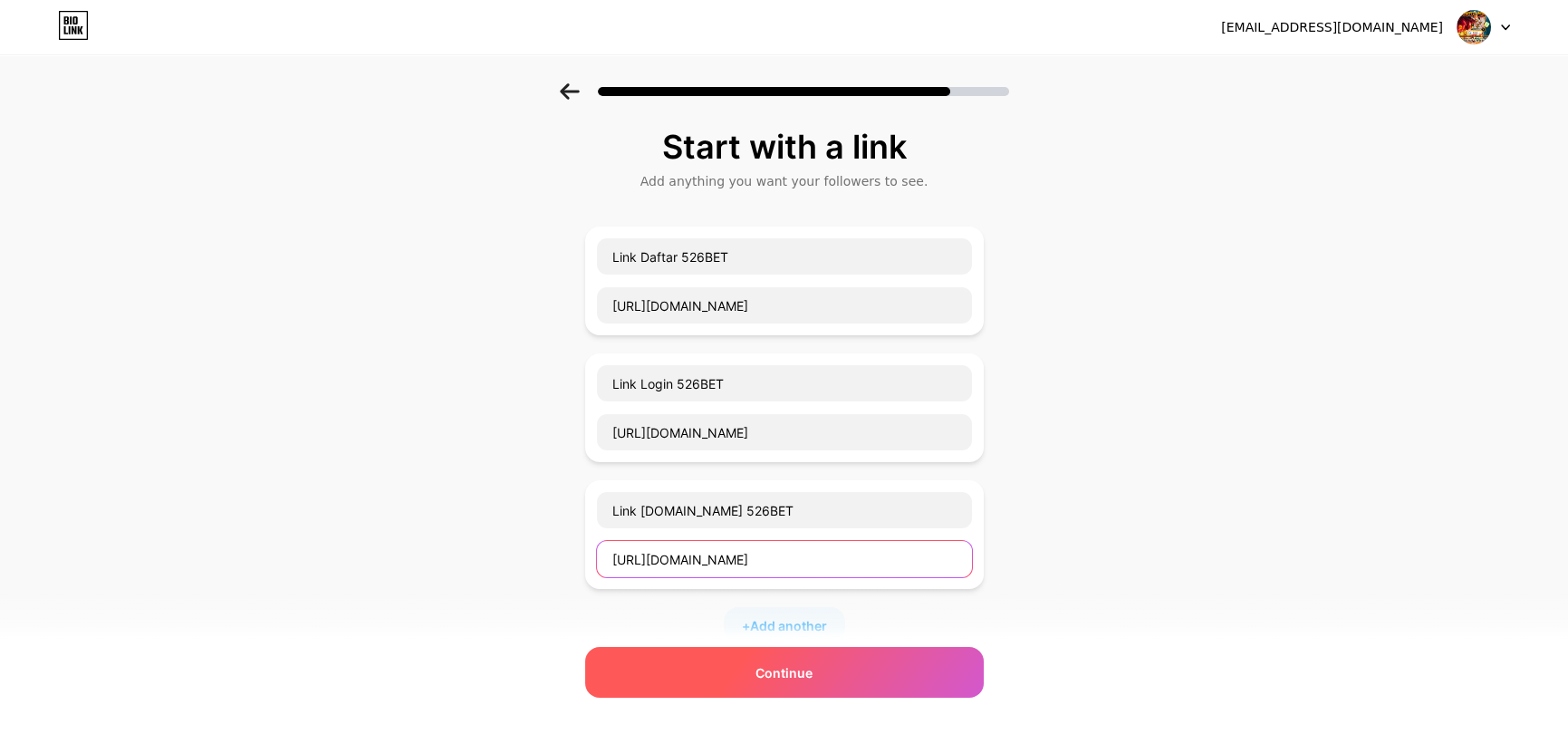
type input "[URL][DOMAIN_NAME]"
click at [729, 671] on div "Continue" at bounding box center [784, 672] width 398 height 51
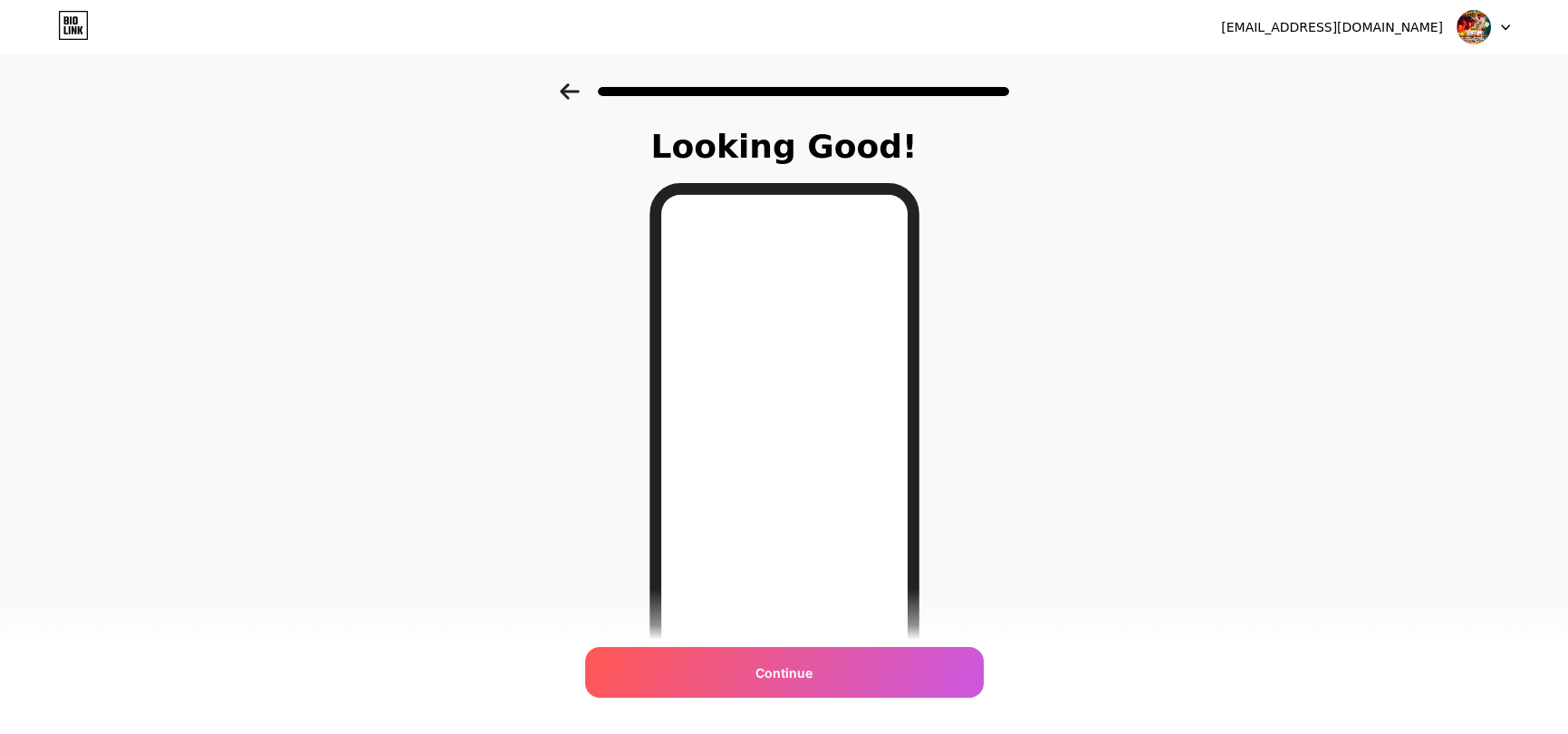
scroll to position [91, 0]
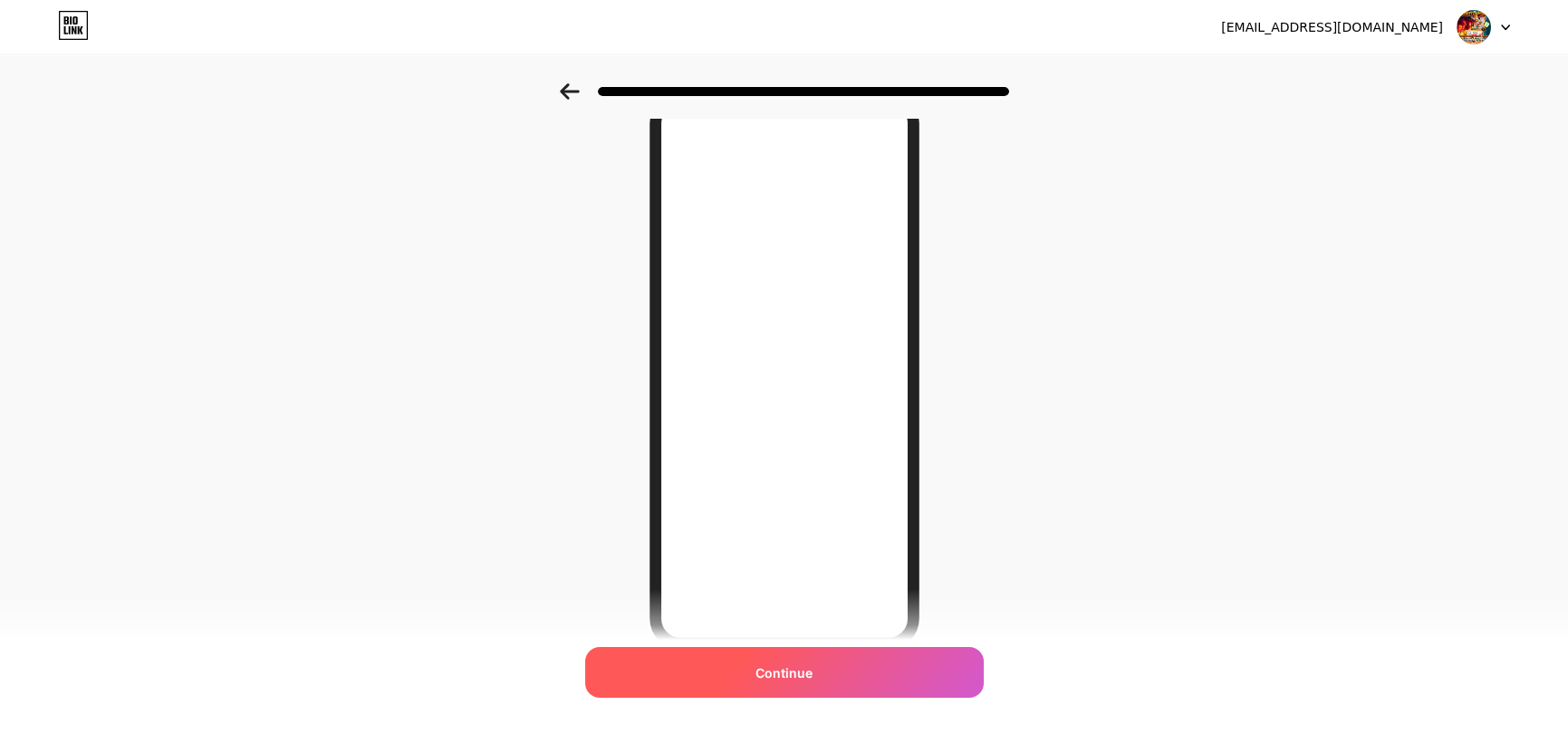
click at [726, 665] on div "Continue" at bounding box center [784, 672] width 398 height 51
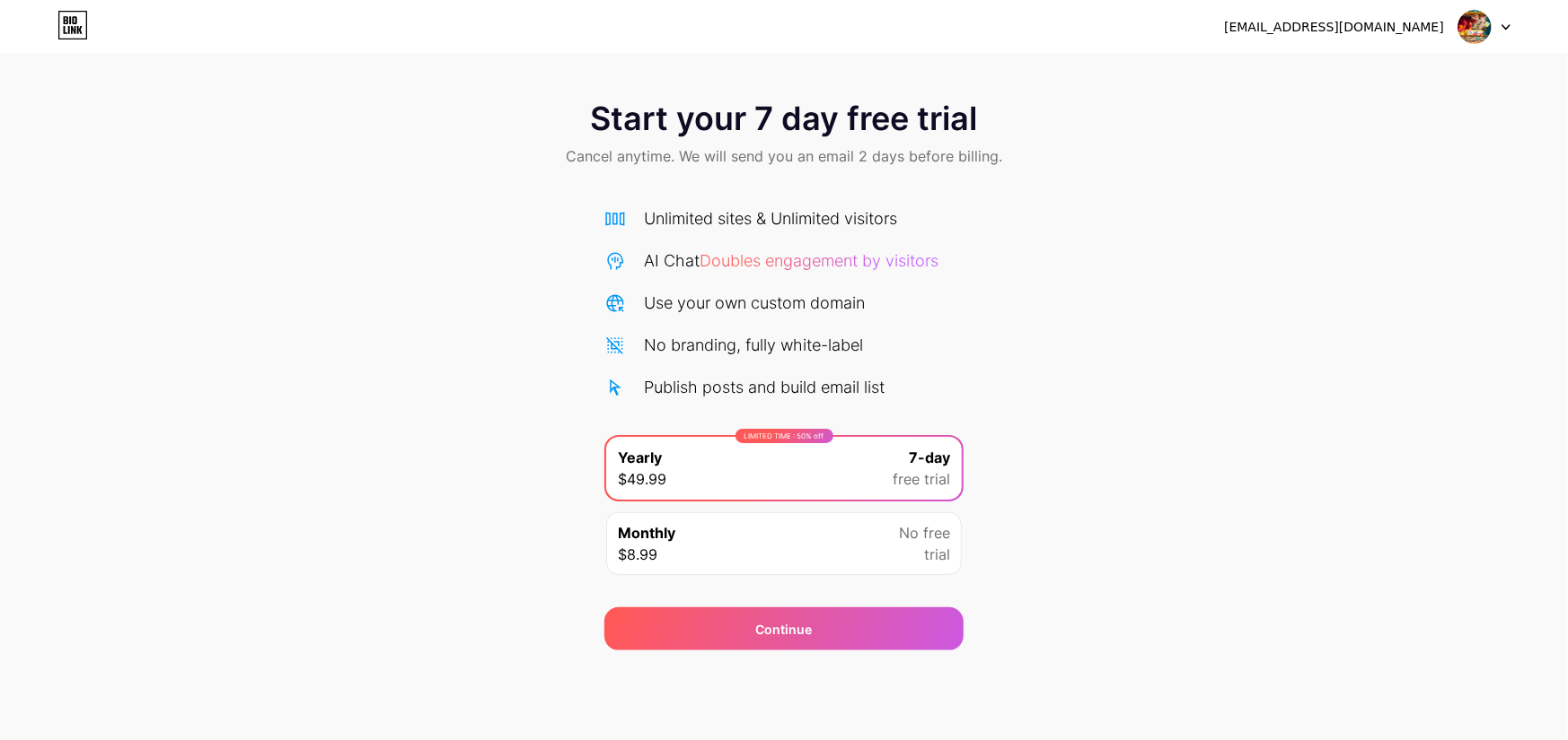
click at [1485, 27] on img at bounding box center [1473, 27] width 34 height 34
drag, startPoint x: 929, startPoint y: 92, endPoint x: 918, endPoint y: 100, distance: 13.6
click at [924, 95] on div "Start your 7 day free trial Cancel anytime. We will send you an email 2 days be…" at bounding box center [784, 135] width 1568 height 106
click at [72, 8] on div "[EMAIL_ADDRESS][DOMAIN_NAME] Logout" at bounding box center [784, 27] width 1568 height 54
click at [72, 20] on icon at bounding box center [73, 20] width 5 height 8
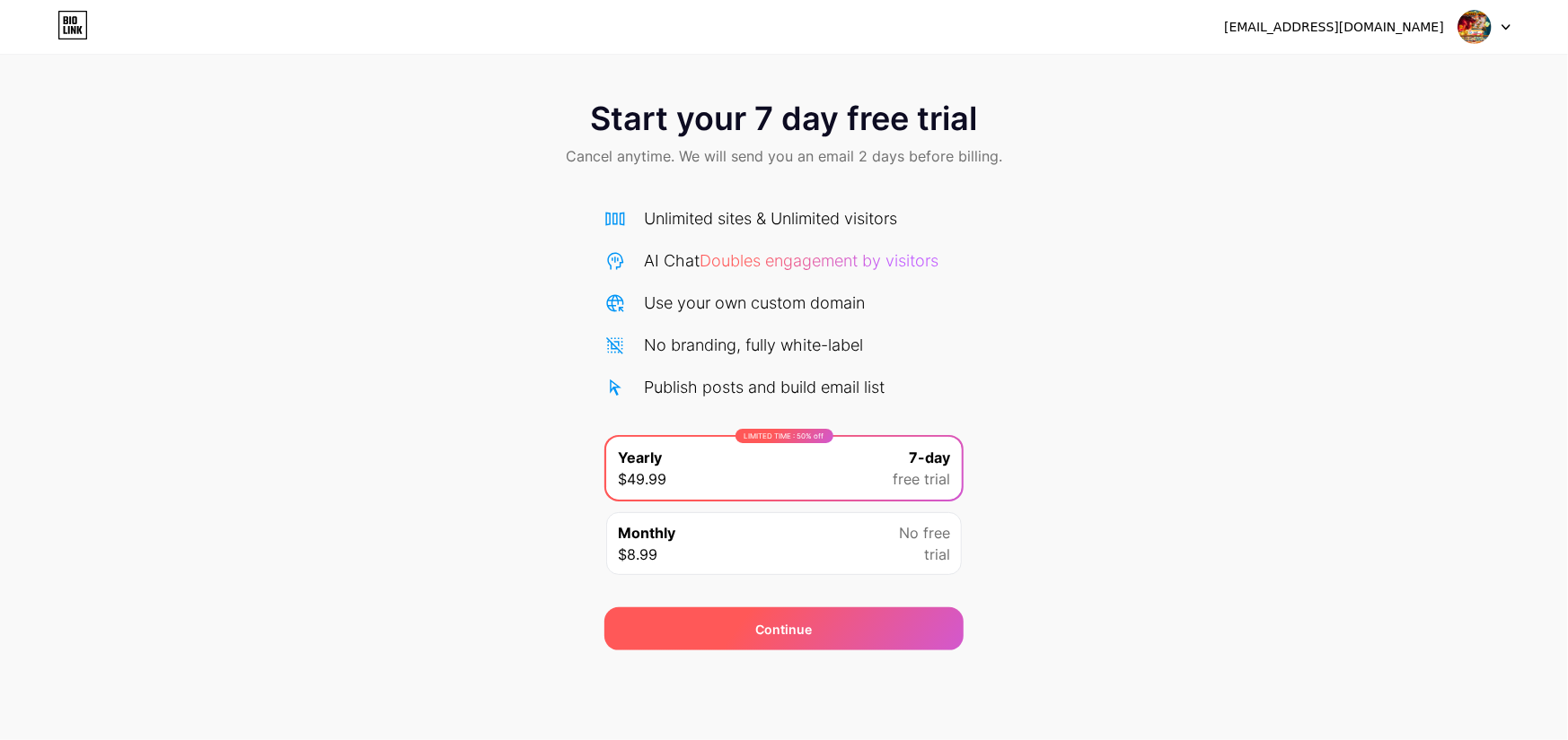
click at [765, 618] on div "Continue" at bounding box center [784, 629] width 359 height 43
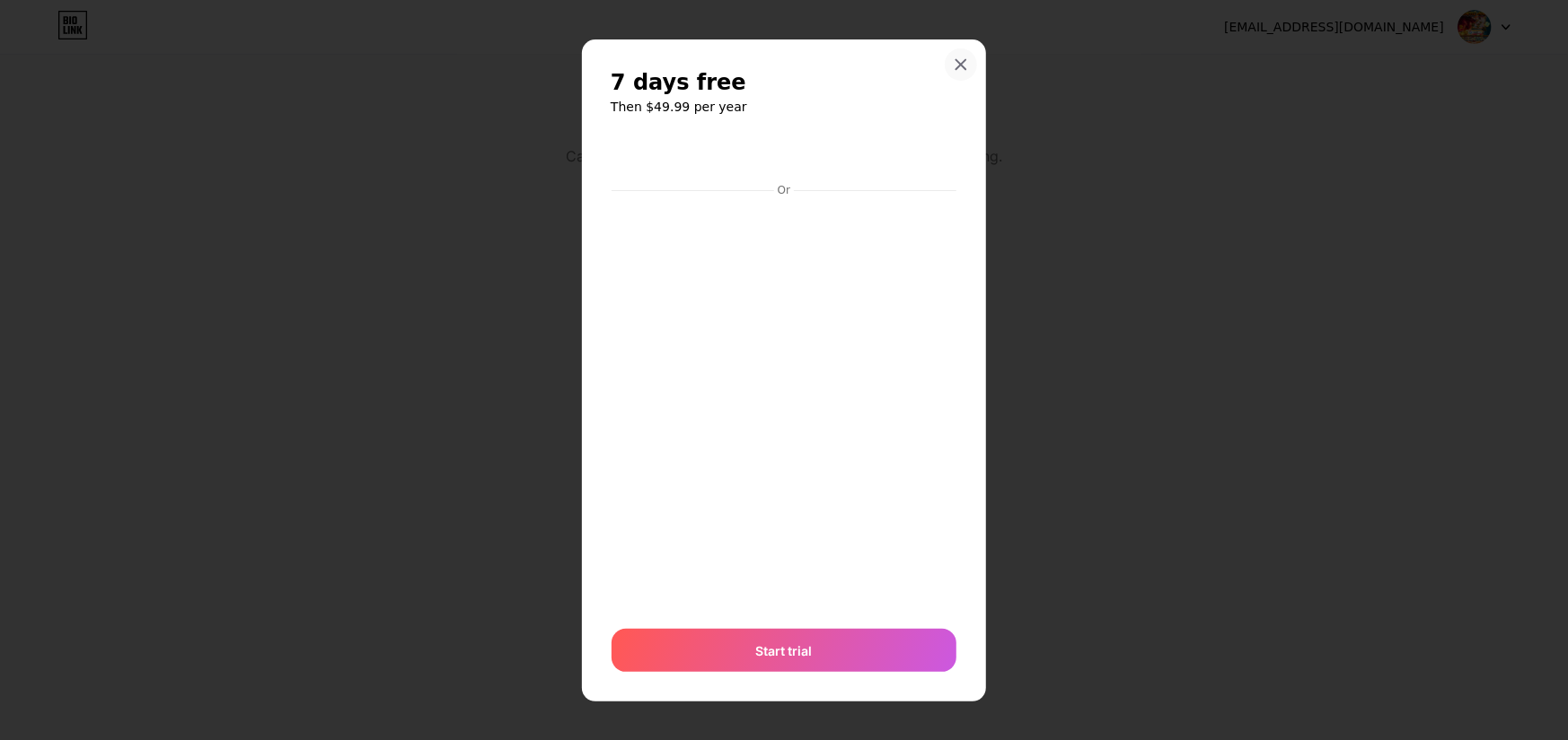
click at [953, 68] on icon at bounding box center [961, 65] width 15 height 15
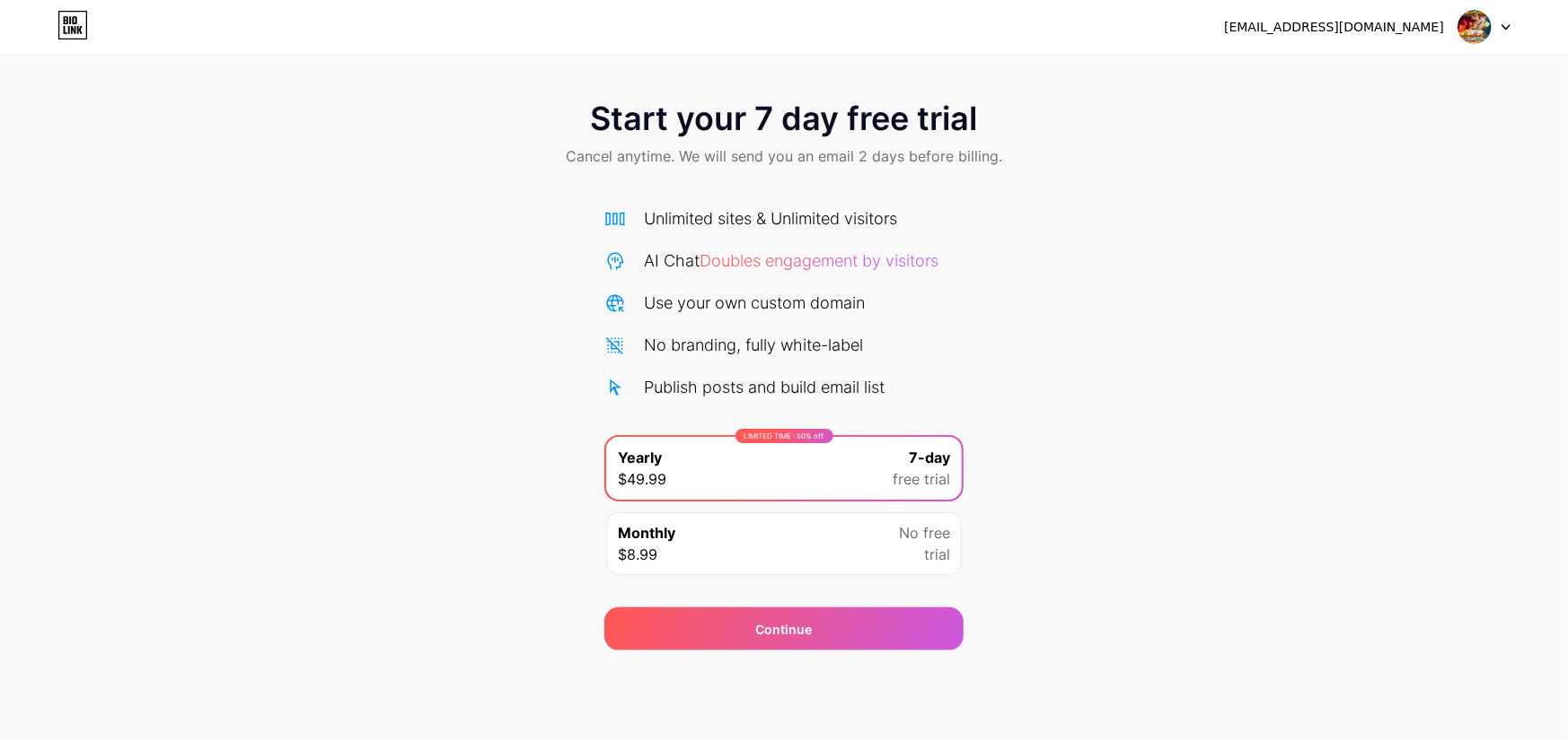
click at [764, 566] on div "Monthly $8.99 No free trial" at bounding box center [784, 544] width 355 height 62
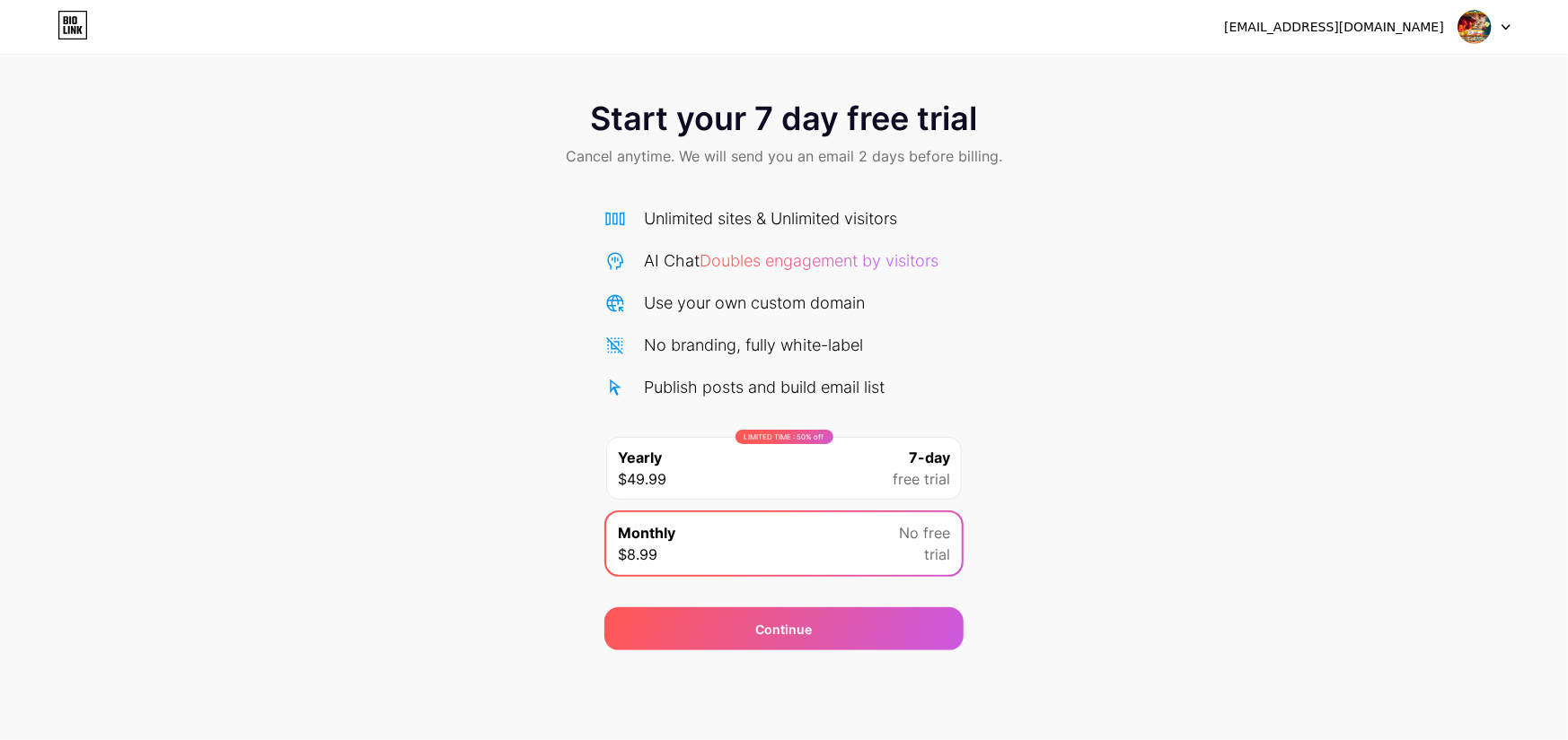
click at [838, 256] on span "Doubles engagement by visitors" at bounding box center [818, 261] width 239 height 19
